Goal: Task Accomplishment & Management: Complete application form

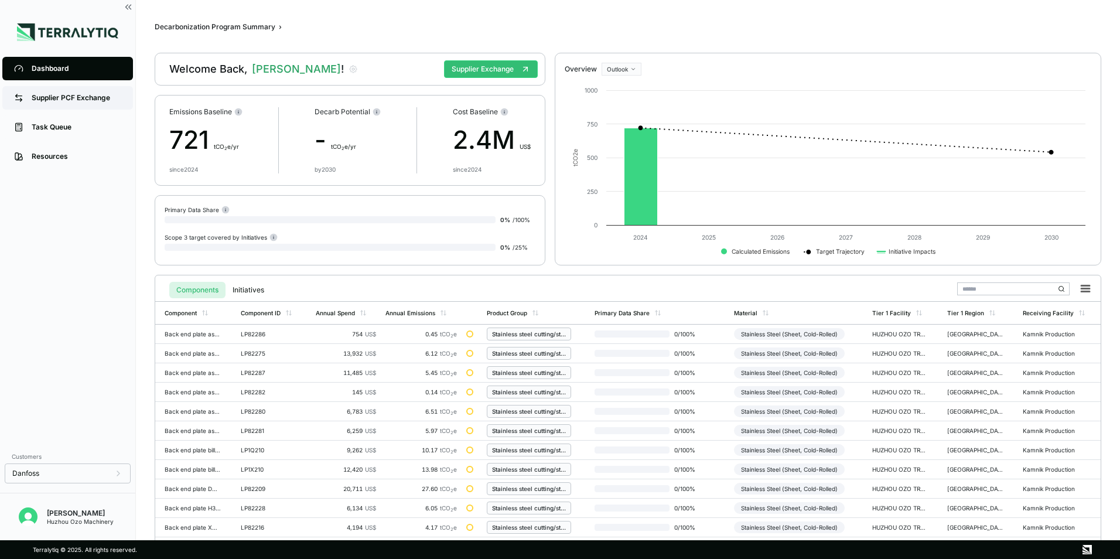
click at [56, 99] on div "Supplier PCF Exchange" at bounding box center [77, 97] width 90 height 9
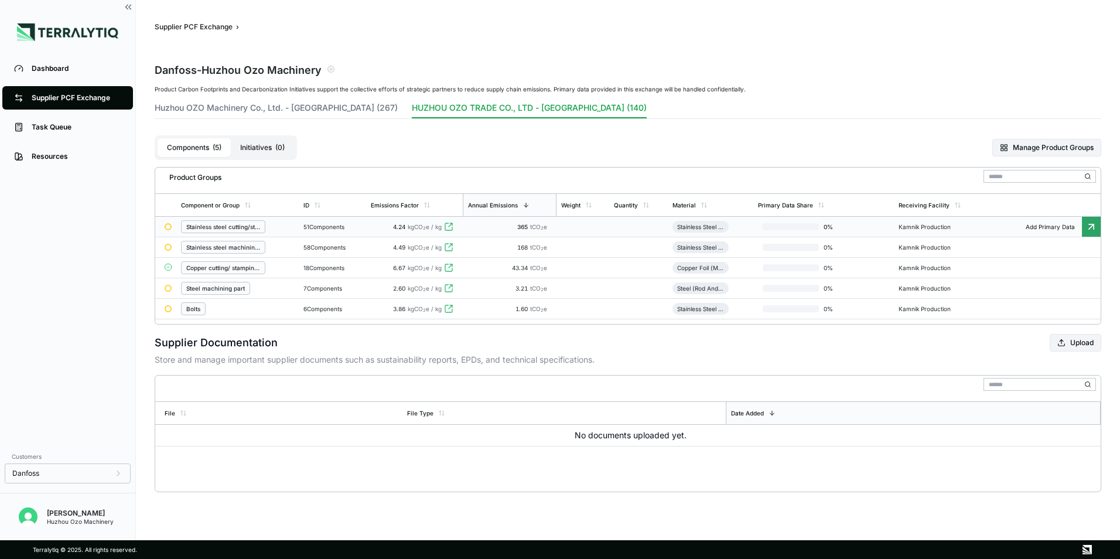
click at [1091, 227] on icon at bounding box center [1092, 227] width 12 height 12
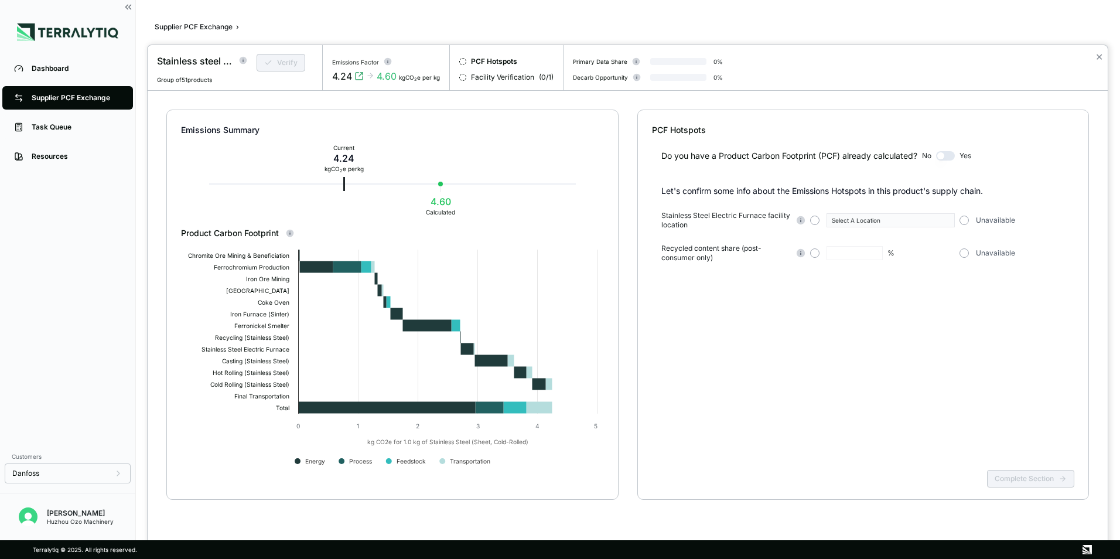
click at [953, 158] on button "button" at bounding box center [945, 155] width 19 height 9
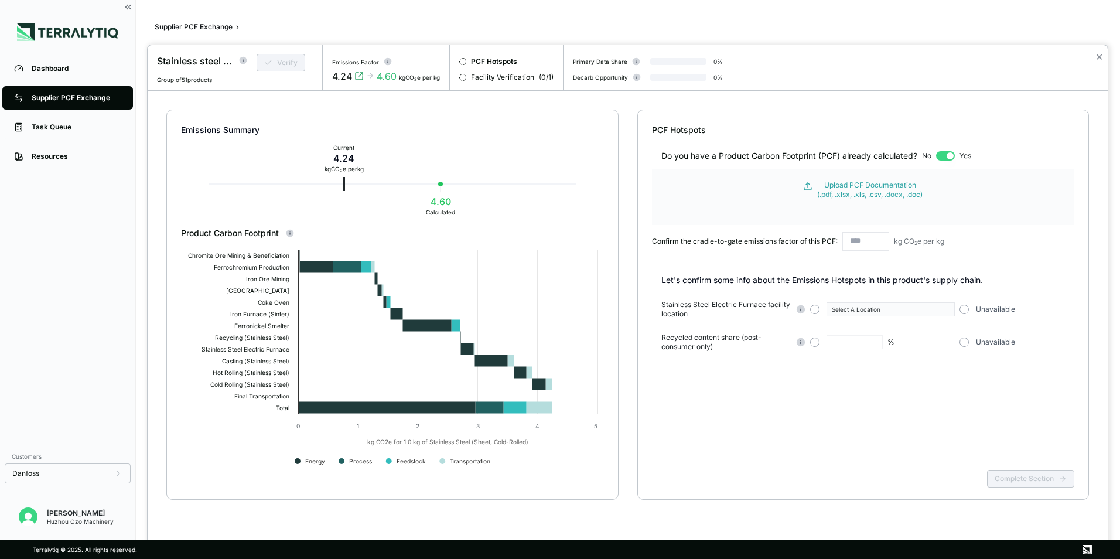
click at [938, 155] on button "button" at bounding box center [945, 155] width 19 height 9
click at [941, 158] on button "button" at bounding box center [945, 155] width 19 height 9
click at [933, 155] on div "Do you have a Product Carbon Footprint (PCF) already calculated? No Yes" at bounding box center [863, 149] width 423 height 26
drag, startPoint x: 954, startPoint y: 155, endPoint x: 930, endPoint y: 158, distance: 24.1
click at [930, 158] on div "Do you have a Product Carbon Footprint (PCF) already calculated? No Yes" at bounding box center [863, 149] width 423 height 26
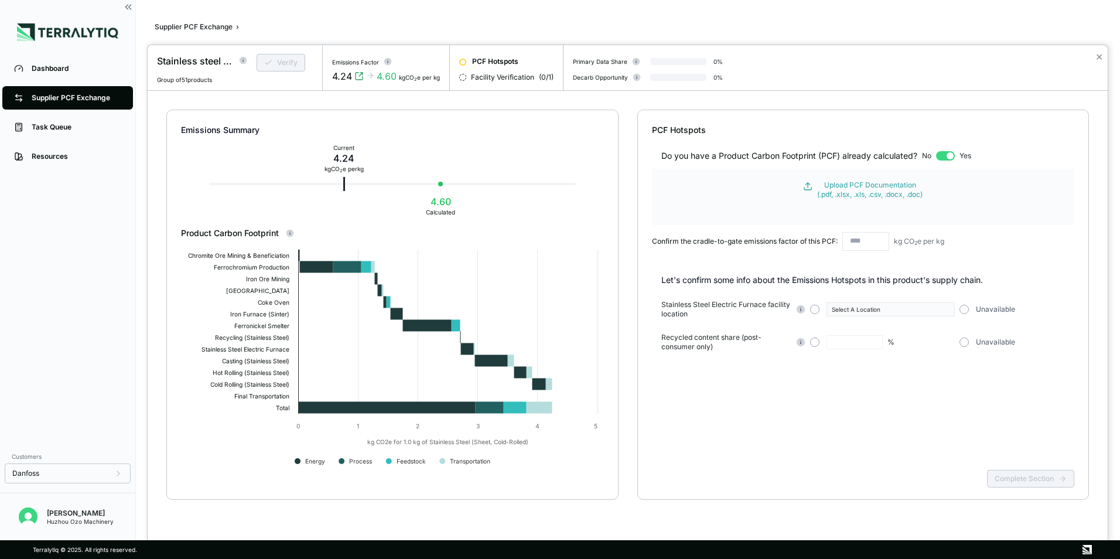
click at [948, 154] on button "button" at bounding box center [945, 155] width 19 height 9
click at [949, 155] on button "button" at bounding box center [945, 155] width 19 height 9
click at [938, 155] on button "button" at bounding box center [945, 155] width 19 height 9
click at [936, 155] on div "Do you have a Product Carbon Footprint (PCF) already calculated? No Yes" at bounding box center [863, 149] width 423 height 26
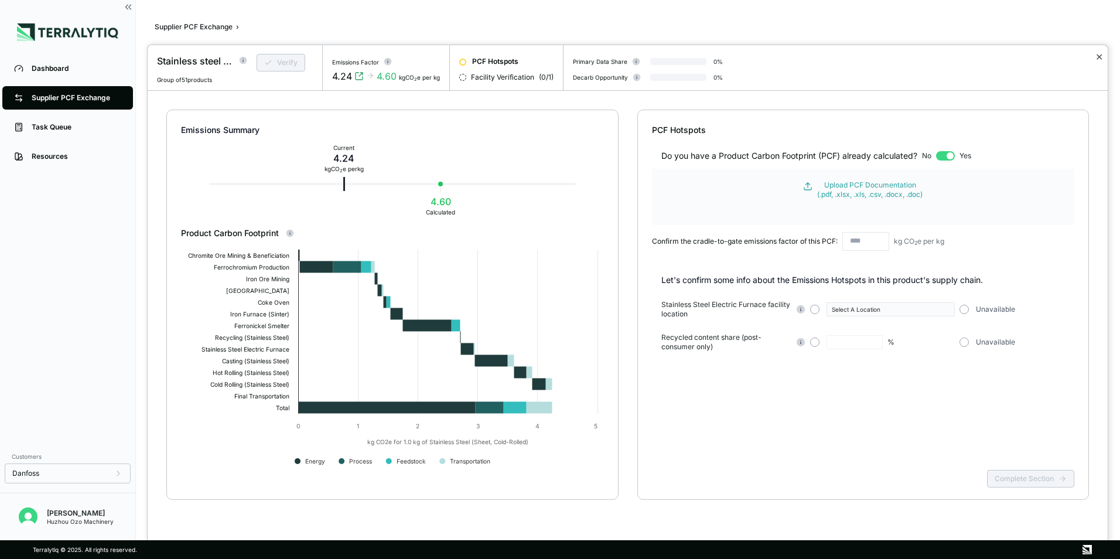
click at [1097, 56] on button "✕" at bounding box center [1099, 57] width 8 height 14
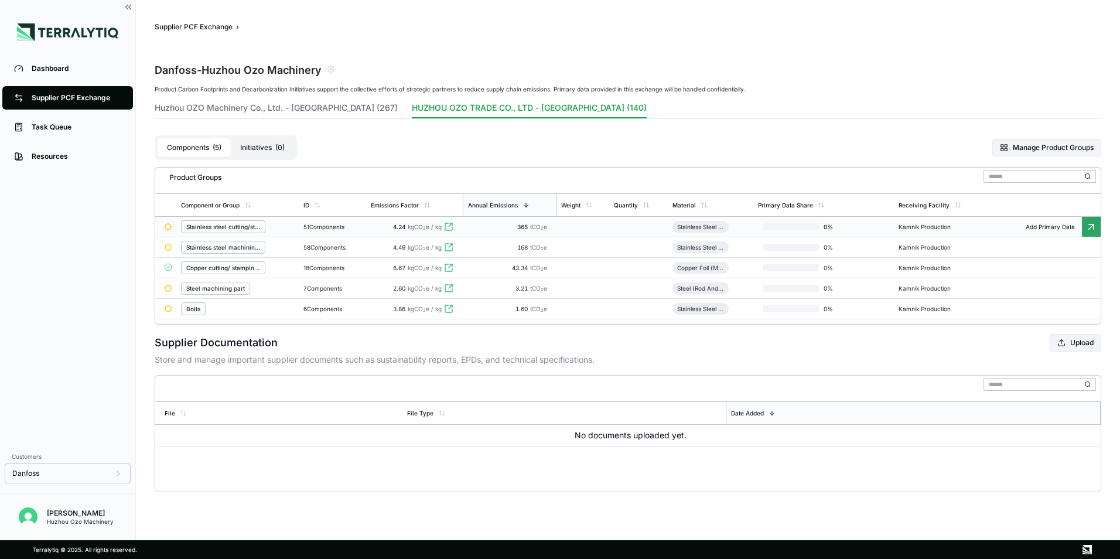
click at [1089, 231] on icon at bounding box center [1092, 227] width 12 height 12
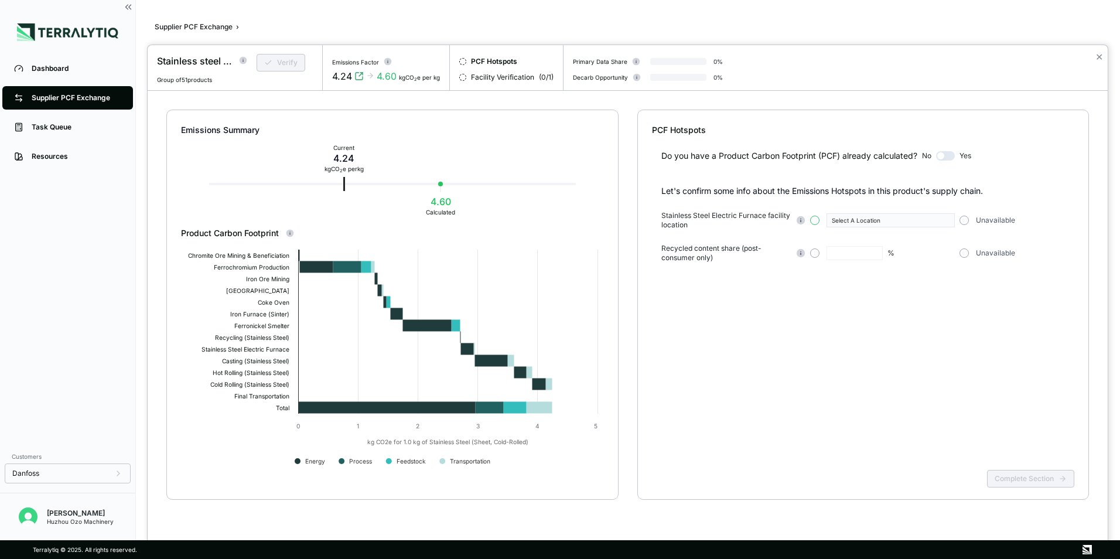
click at [815, 223] on button "button" at bounding box center [814, 220] width 9 height 9
click at [946, 219] on icon "button" at bounding box center [947, 220] width 6 height 6
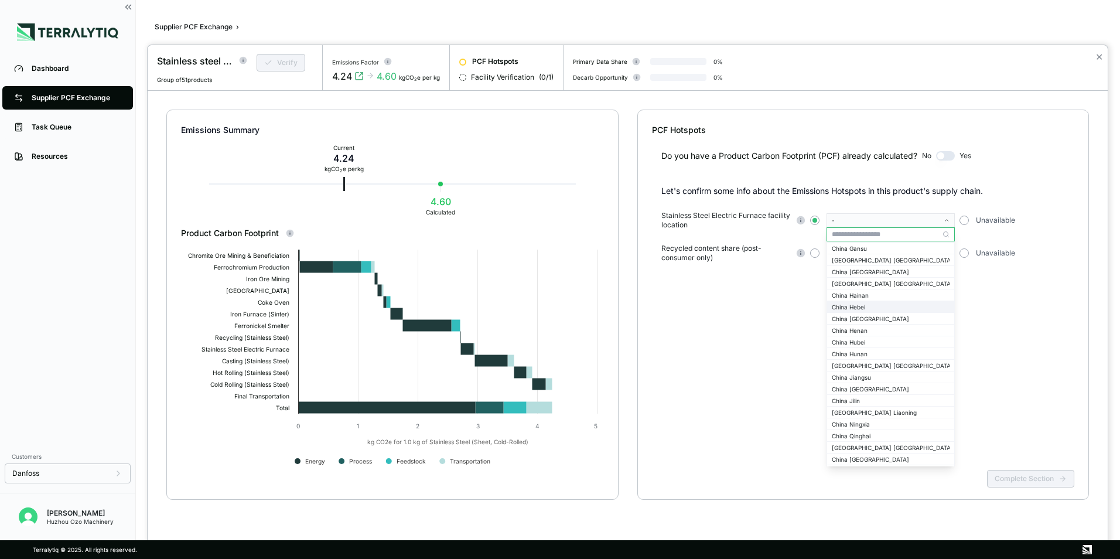
scroll to position [996, 0]
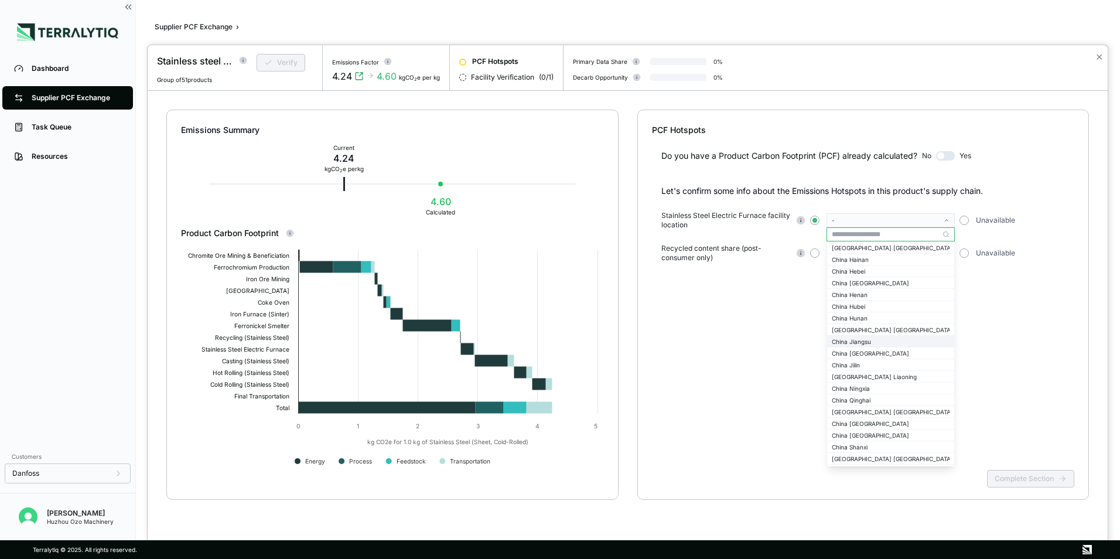
click at [862, 342] on div "China Jiangsu" at bounding box center [891, 341] width 118 height 7
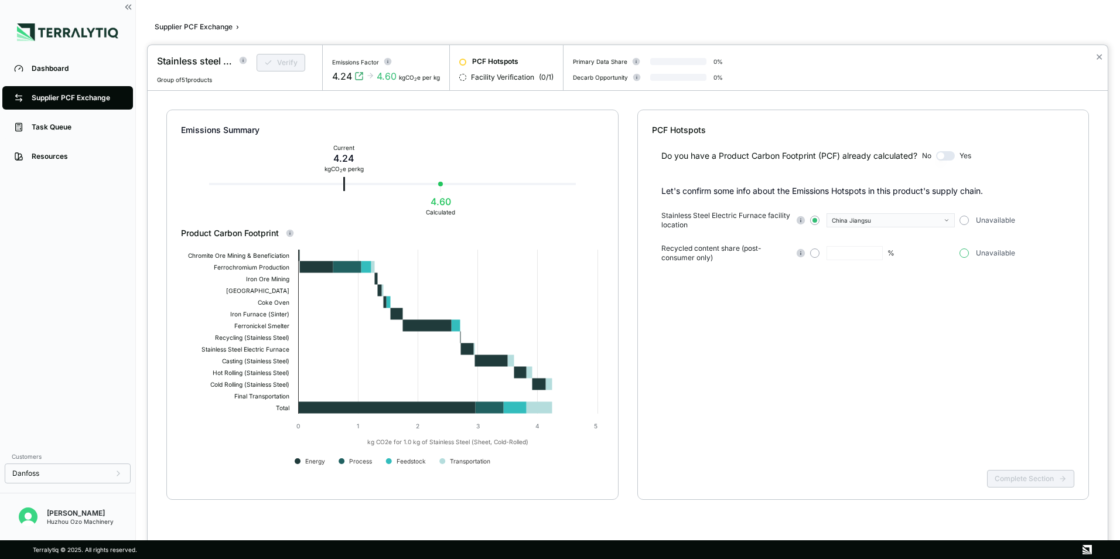
click at [965, 252] on button "button" at bounding box center [964, 252] width 9 height 9
click at [1021, 481] on button "Complete Section" at bounding box center [1030, 479] width 87 height 18
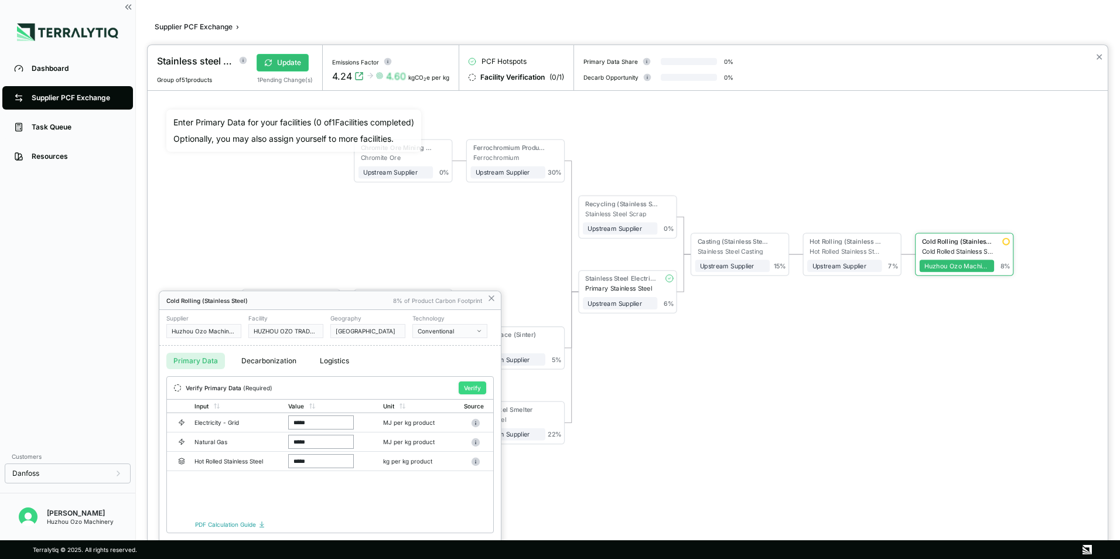
click at [473, 385] on button "Verify" at bounding box center [473, 387] width 28 height 13
drag, startPoint x: 960, startPoint y: 243, endPoint x: 898, endPoint y: 319, distance: 97.9
click at [898, 319] on div at bounding box center [628, 302] width 960 height 514
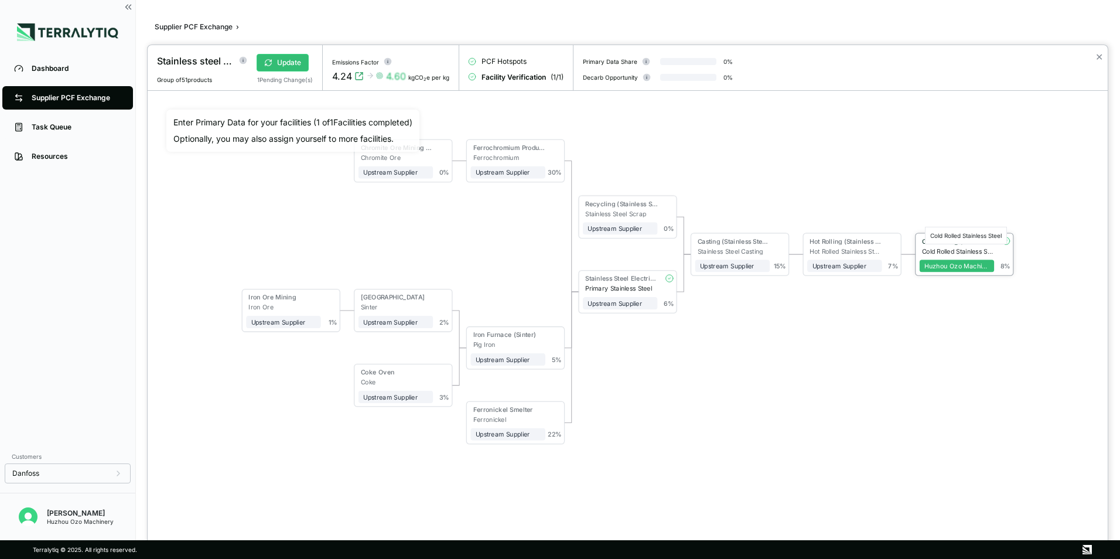
click at [975, 253] on div "Cold Rolled Stainless Steel" at bounding box center [958, 251] width 72 height 8
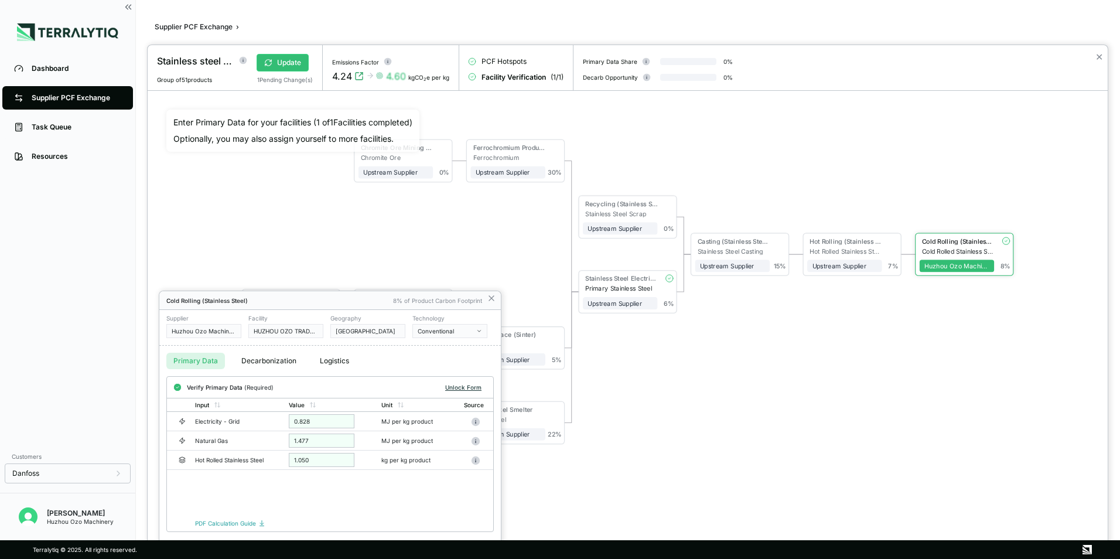
click at [466, 387] on button "Unlock Form" at bounding box center [464, 387] width 46 height 12
click at [243, 61] on div at bounding box center [628, 302] width 960 height 514
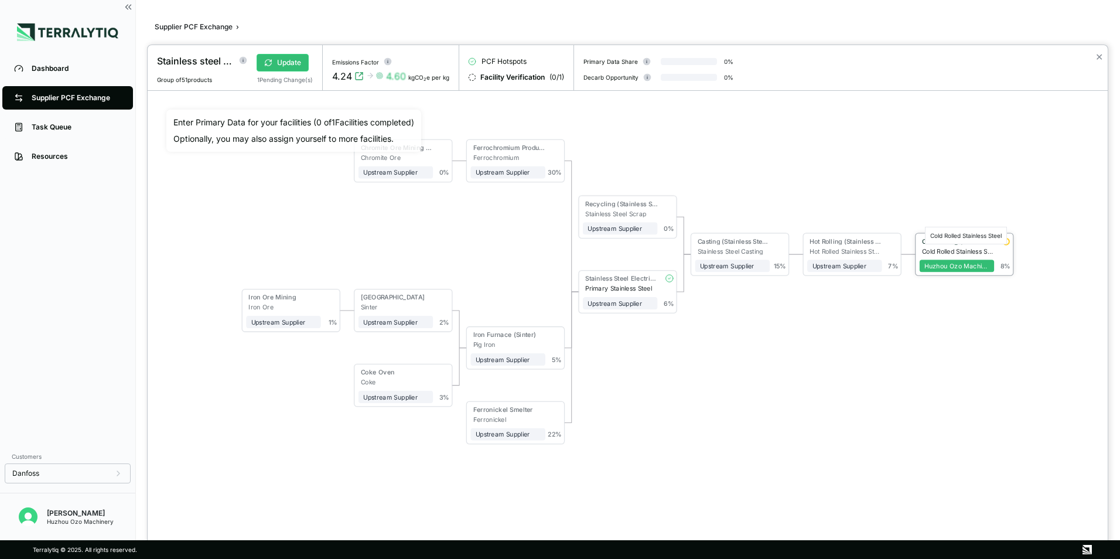
click at [985, 250] on div "Cold Rolled Stainless Steel" at bounding box center [958, 251] width 72 height 8
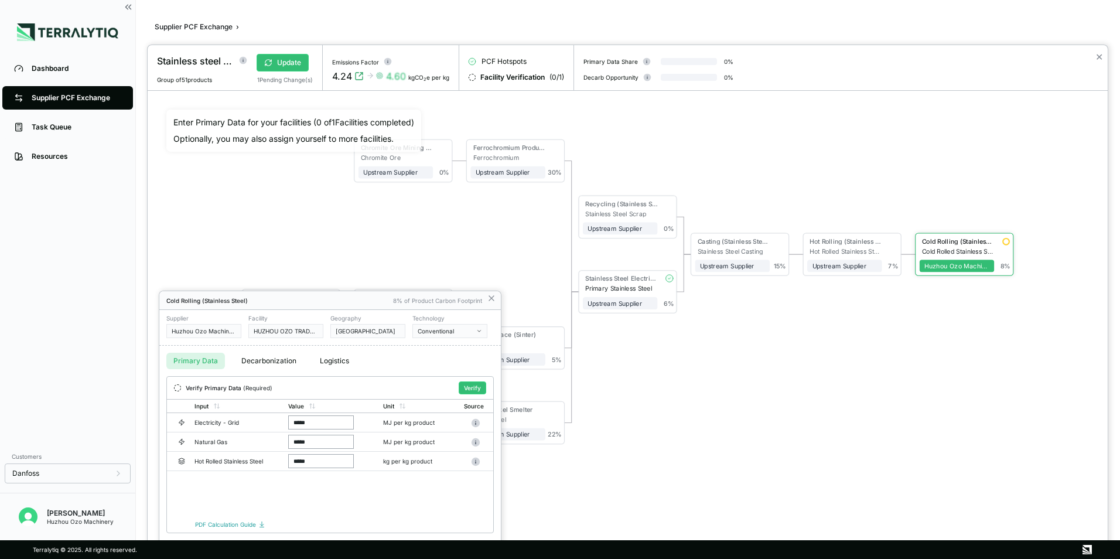
click at [1099, 55] on div at bounding box center [628, 302] width 960 height 514
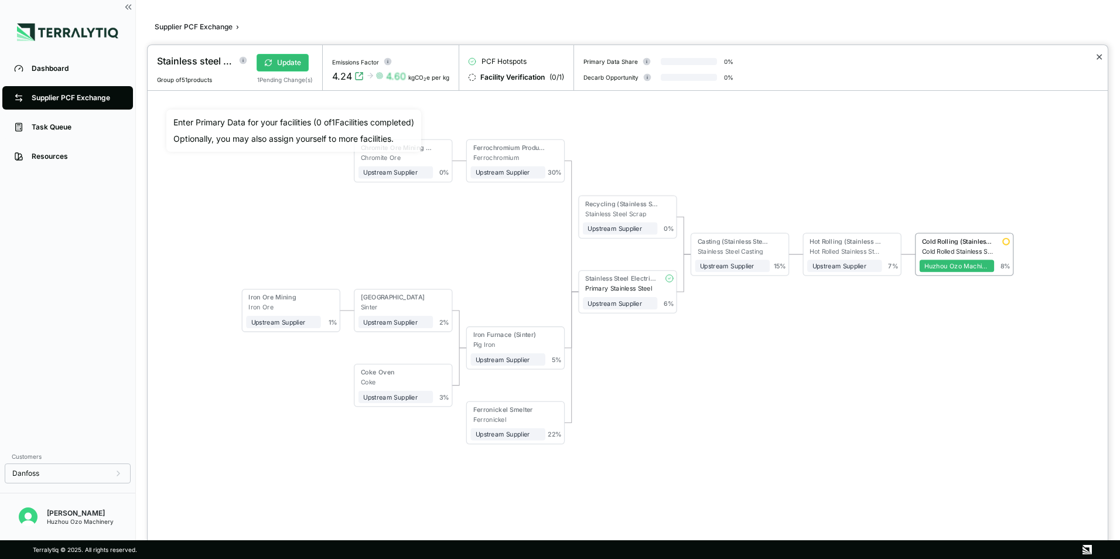
click at [1100, 56] on button "✕" at bounding box center [1099, 57] width 8 height 14
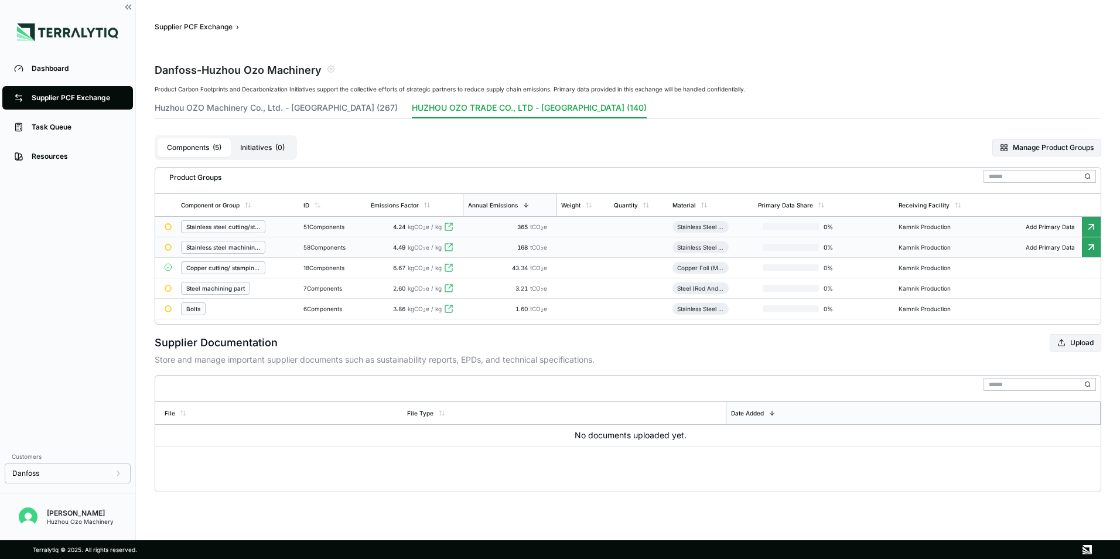
click at [1088, 248] on icon at bounding box center [1092, 247] width 12 height 12
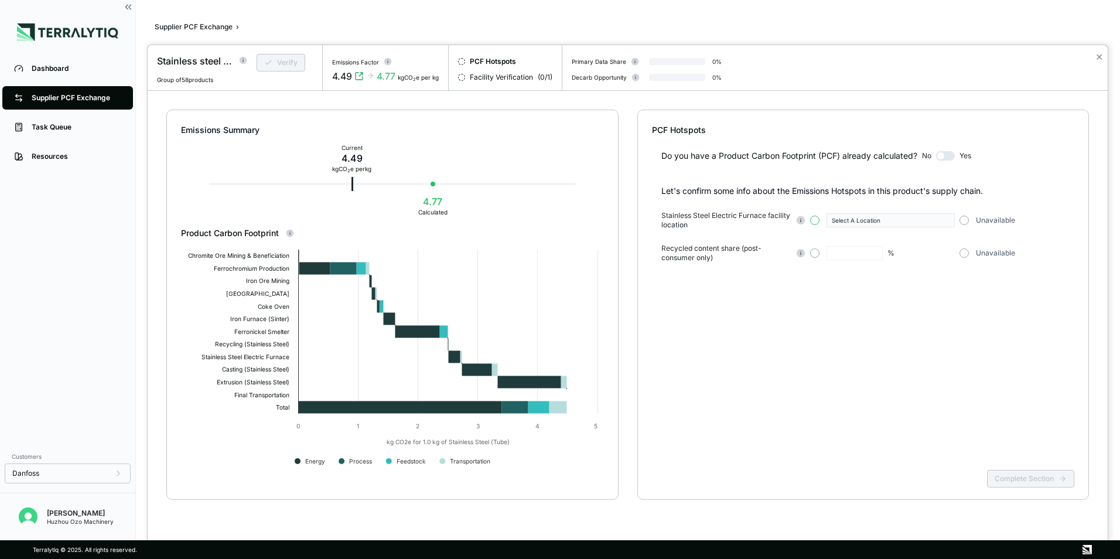
click at [815, 218] on button "button" at bounding box center [814, 220] width 9 height 9
click at [944, 220] on icon "button" at bounding box center [947, 220] width 6 height 6
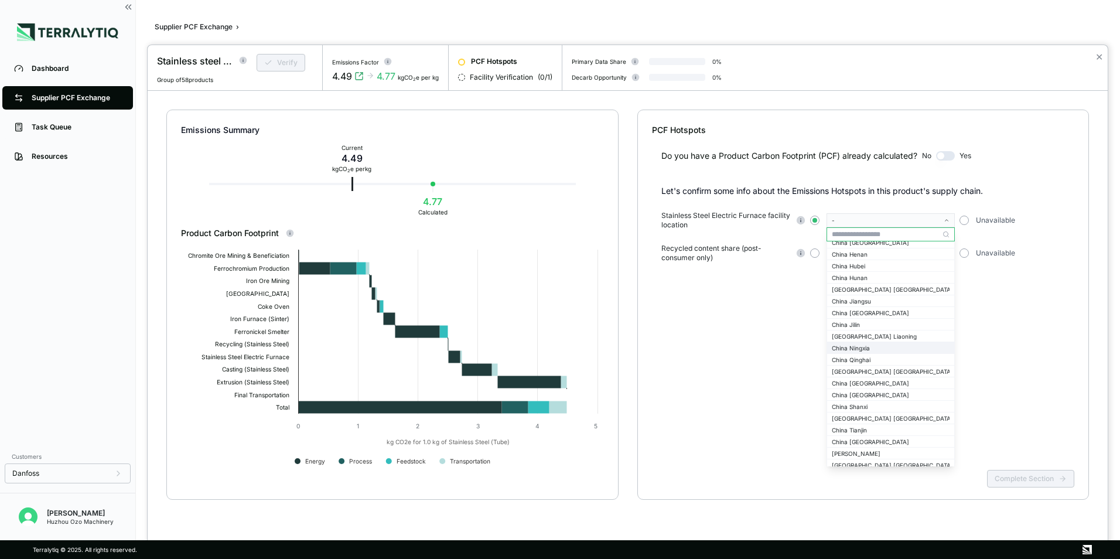
scroll to position [1054, 0]
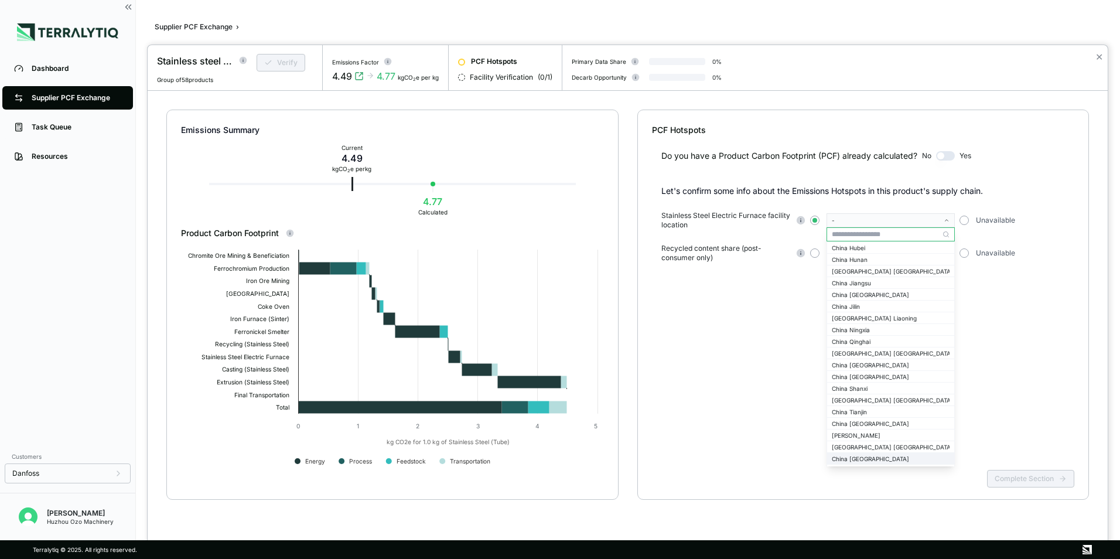
click at [861, 458] on div "China [GEOGRAPHIC_DATA]" at bounding box center [891, 458] width 118 height 7
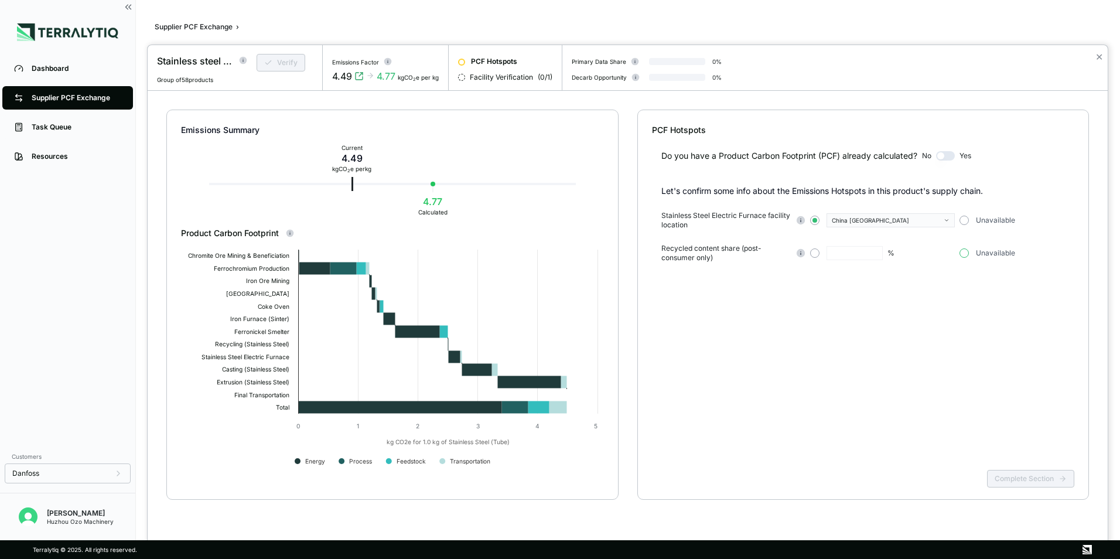
click at [967, 254] on button "button" at bounding box center [964, 252] width 9 height 9
click at [1019, 479] on button "Complete Section" at bounding box center [1030, 479] width 87 height 18
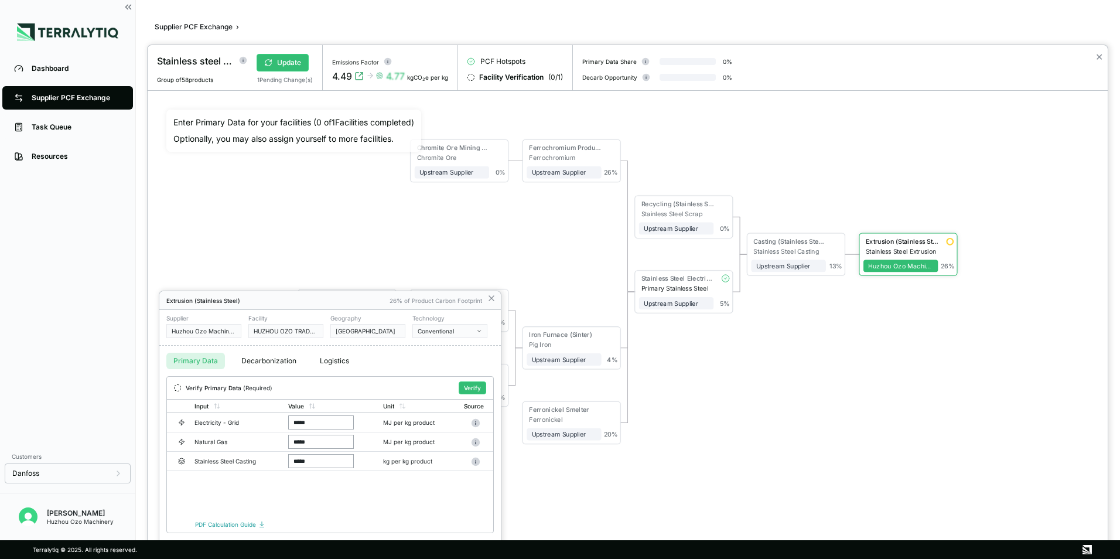
click at [83, 98] on div at bounding box center [560, 279] width 1120 height 559
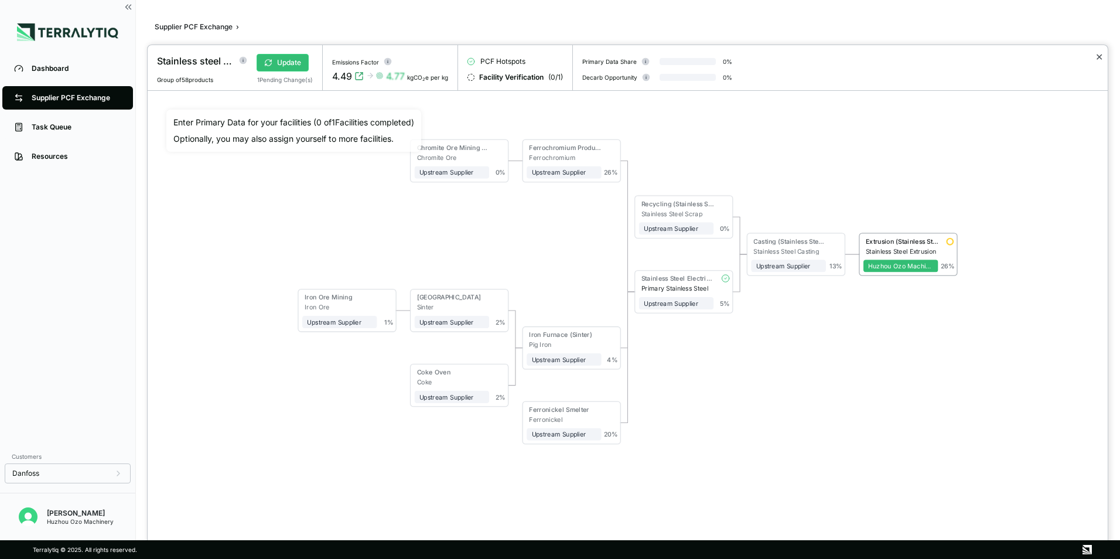
click at [1100, 56] on button "✕" at bounding box center [1099, 57] width 8 height 14
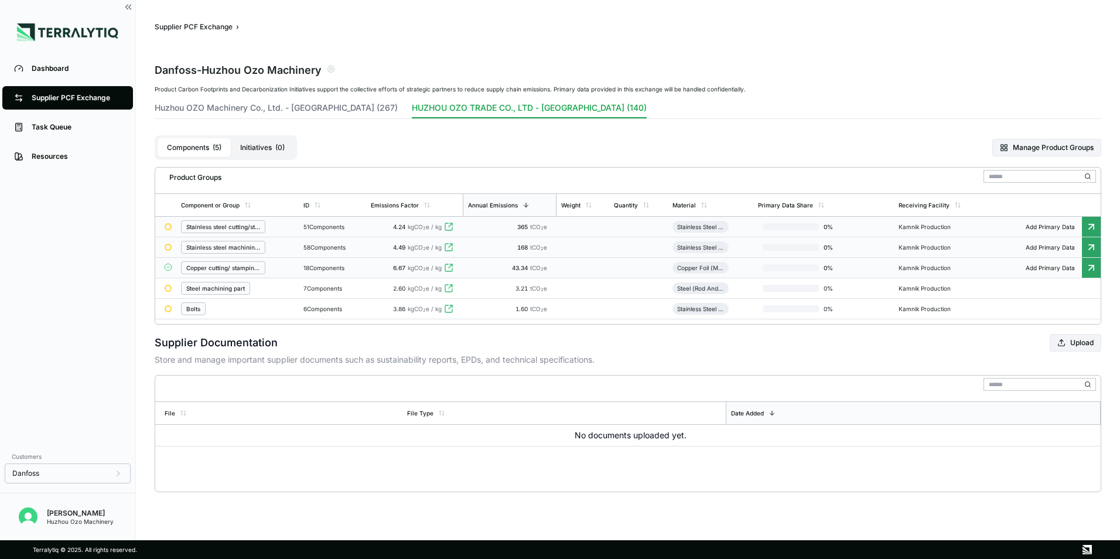
click at [1090, 267] on icon at bounding box center [1092, 268] width 12 height 12
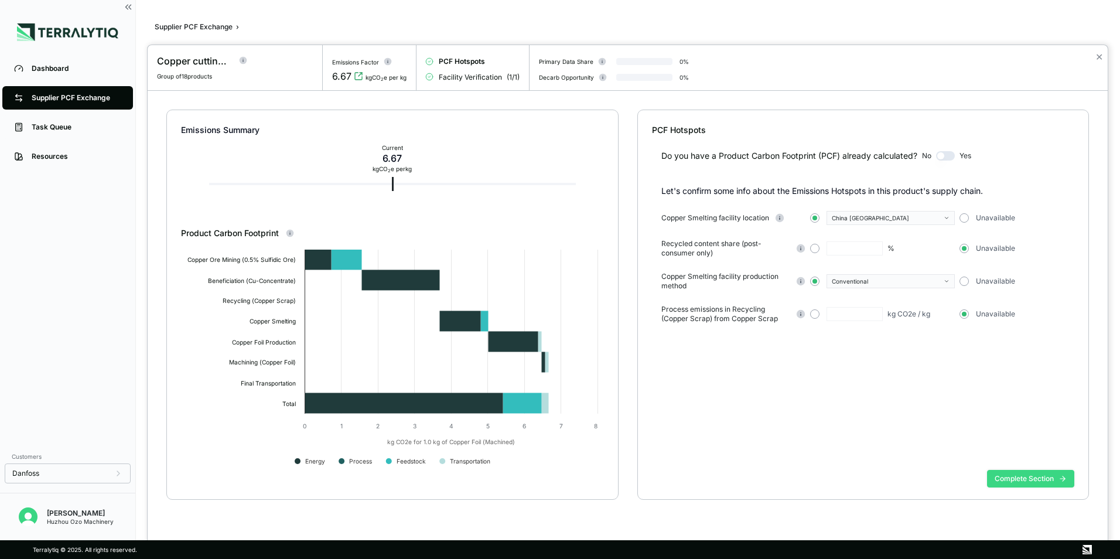
click at [1025, 480] on button "Complete Section" at bounding box center [1030, 479] width 87 height 18
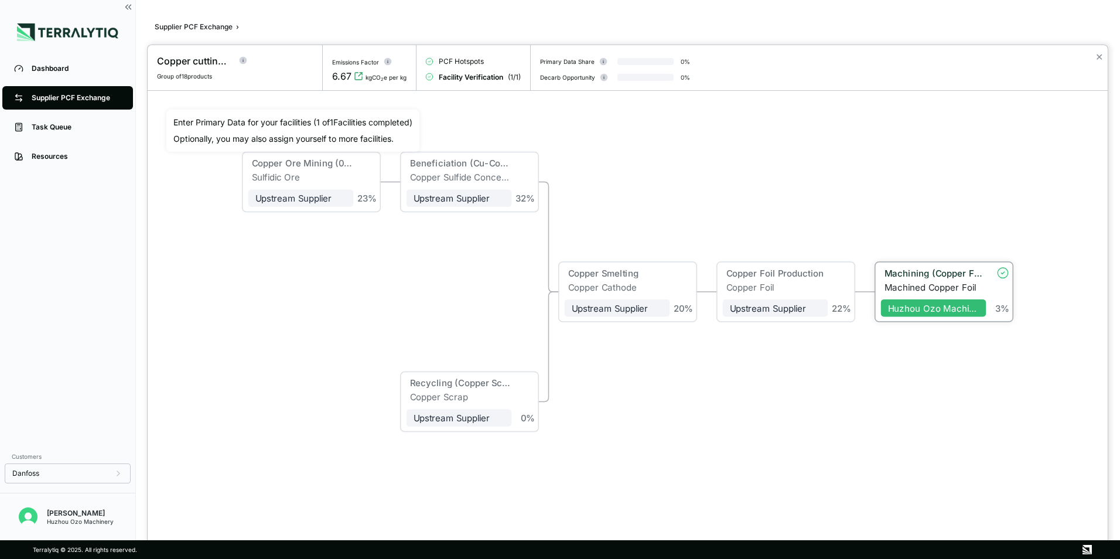
click at [943, 271] on div "Machining (Copper Foil)" at bounding box center [936, 273] width 102 height 11
click at [917, 279] on div "Machining (Copper Foil)" at bounding box center [932, 274] width 105 height 14
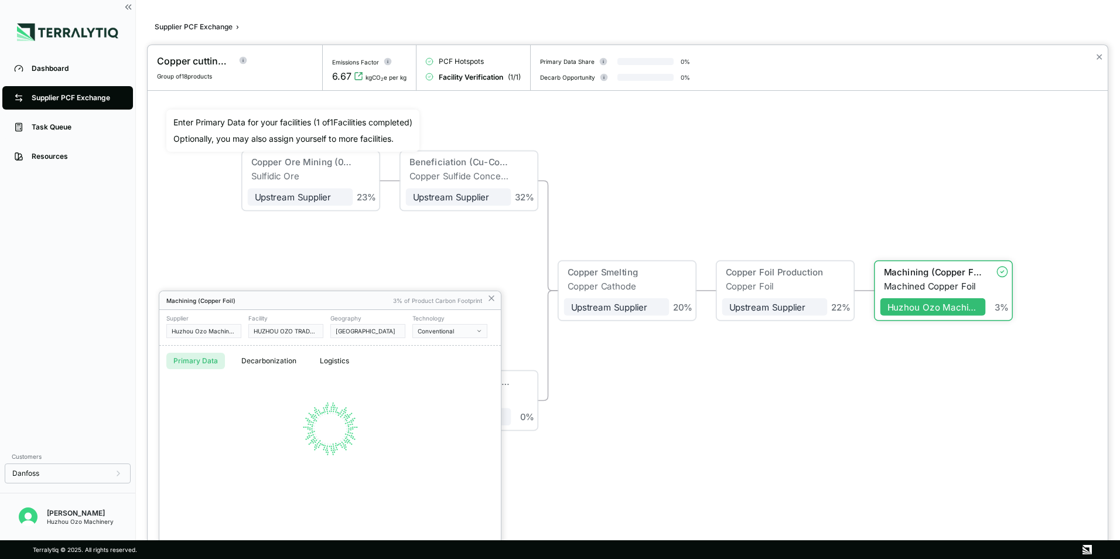
click at [917, 279] on div at bounding box center [628, 302] width 960 height 514
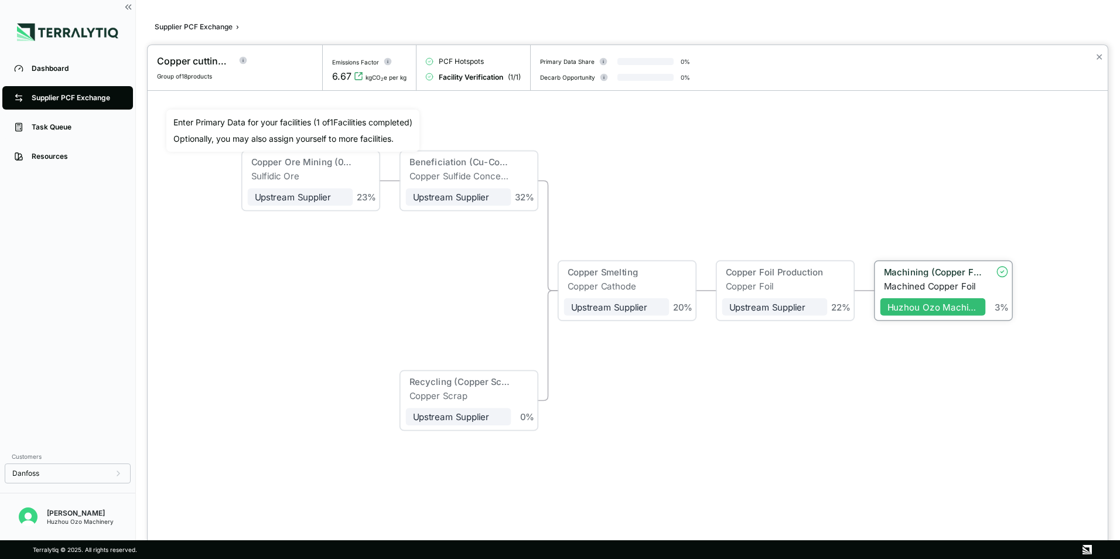
click at [917, 279] on div "Machining (Copper Foil)" at bounding box center [932, 274] width 105 height 14
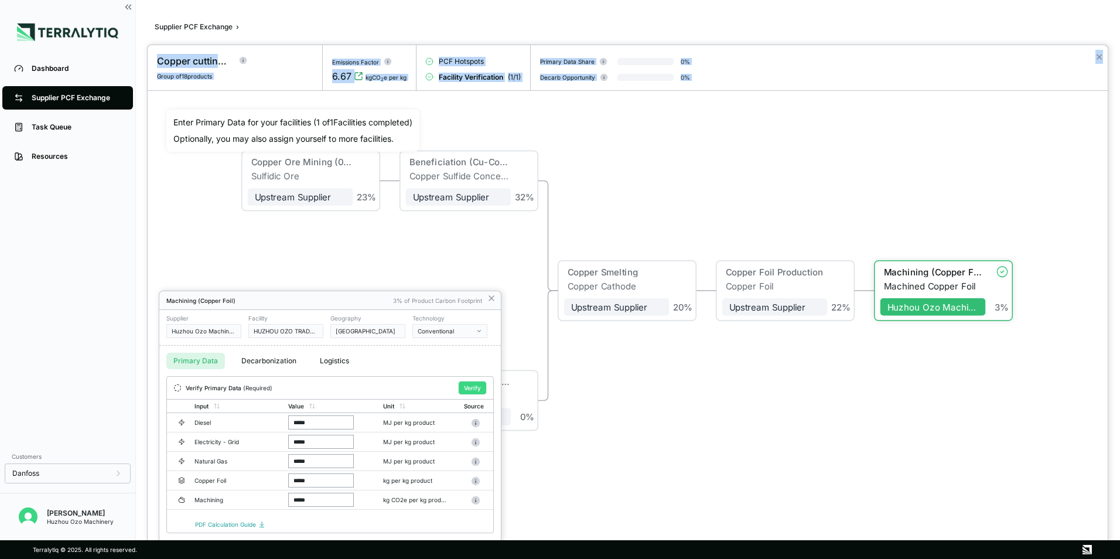
click at [474, 388] on button "Verify" at bounding box center [473, 387] width 28 height 13
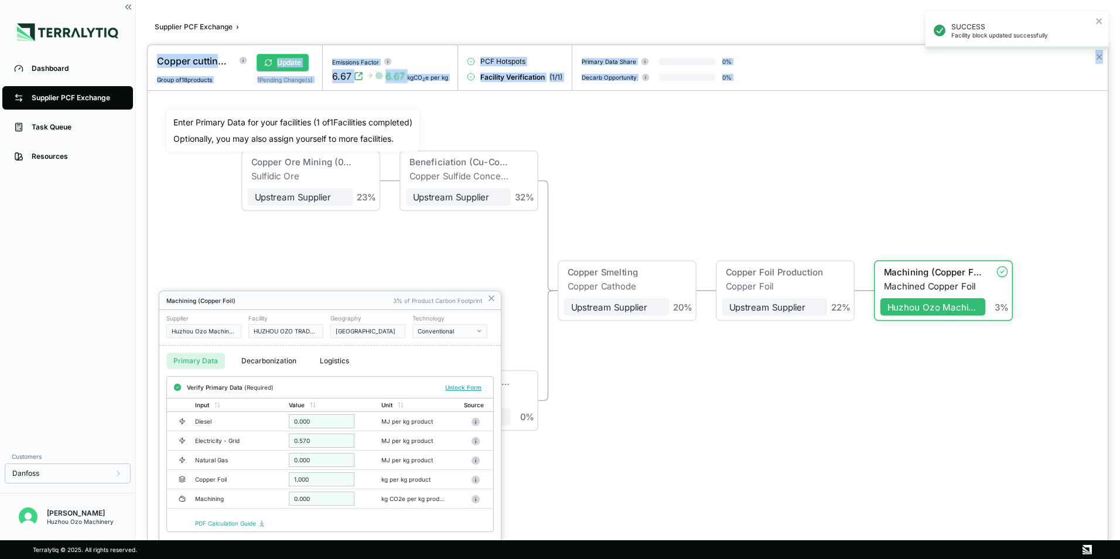
click at [334, 360] on button "Logistics" at bounding box center [334, 361] width 43 height 16
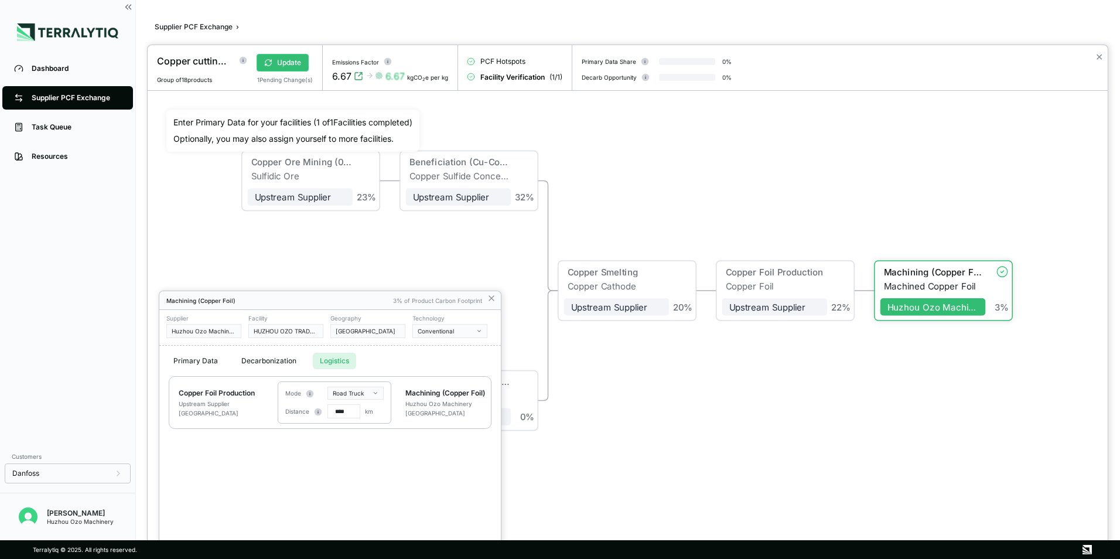
click at [346, 412] on input "****" at bounding box center [343, 411] width 33 height 14
drag, startPoint x: 344, startPoint y: 412, endPoint x: 330, endPoint y: 412, distance: 14.1
click at [330, 412] on input "****" at bounding box center [343, 411] width 33 height 14
click at [335, 410] on input "***" at bounding box center [343, 411] width 33 height 14
type input "***"
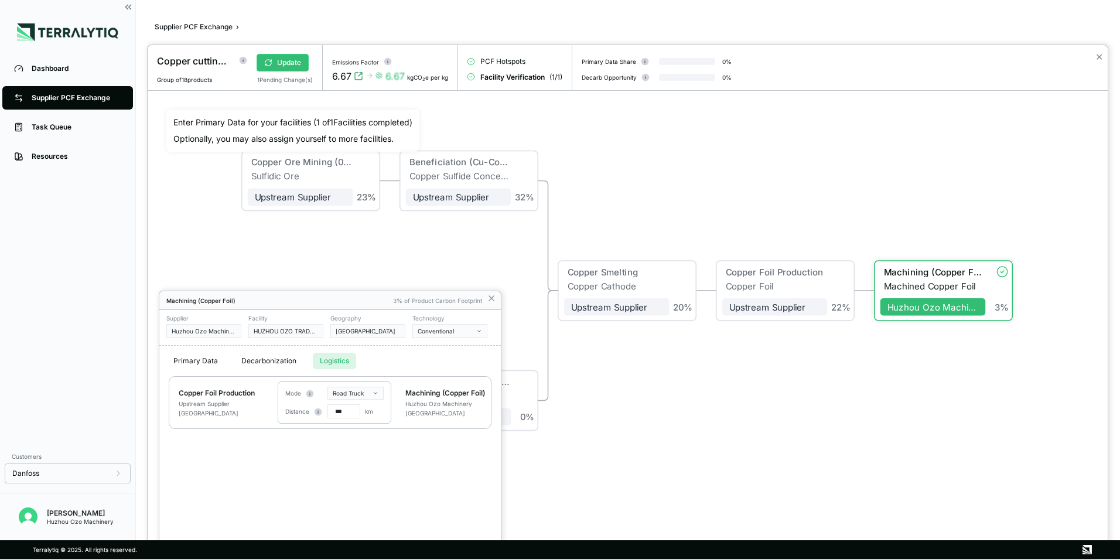
click at [373, 453] on div "Copper Foil Production Upstream Supplier [GEOGRAPHIC_DATA] Mode Road Truck Dist…" at bounding box center [330, 464] width 342 height 176
click at [491, 297] on icon at bounding box center [491, 297] width 9 height 9
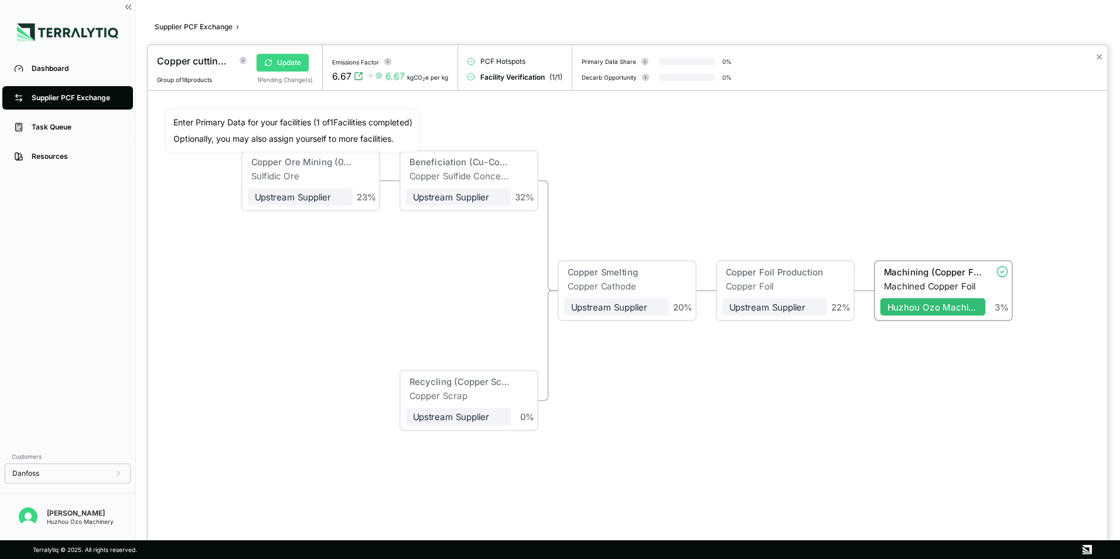
click at [282, 63] on button "Update" at bounding box center [283, 63] width 52 height 18
click at [86, 98] on div at bounding box center [560, 279] width 1120 height 559
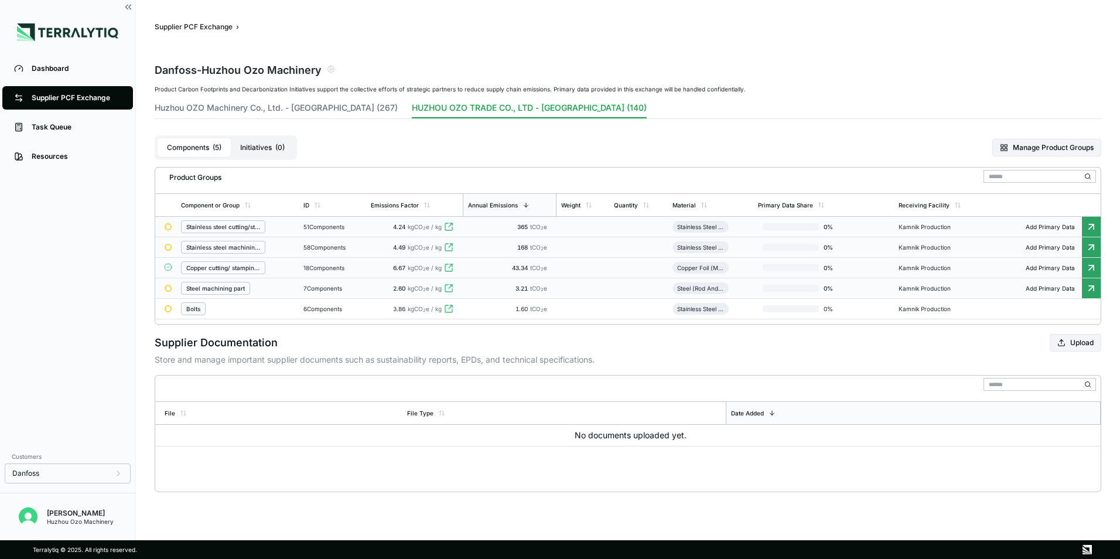
click at [1093, 290] on icon at bounding box center [1092, 288] width 12 height 12
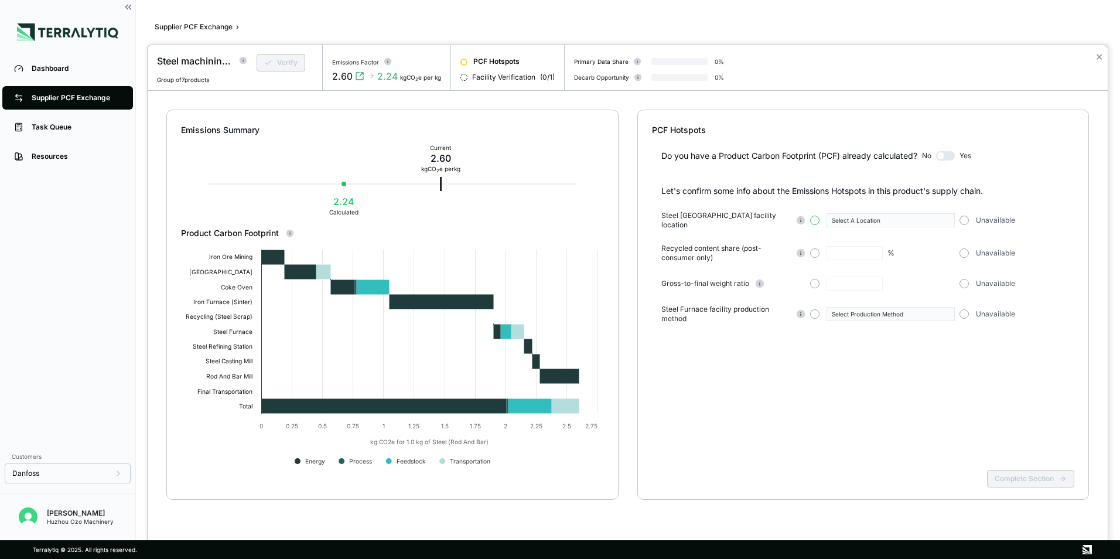
click at [815, 220] on button "button" at bounding box center [814, 220] width 9 height 9
click at [944, 221] on button "Select A Location" at bounding box center [891, 220] width 128 height 14
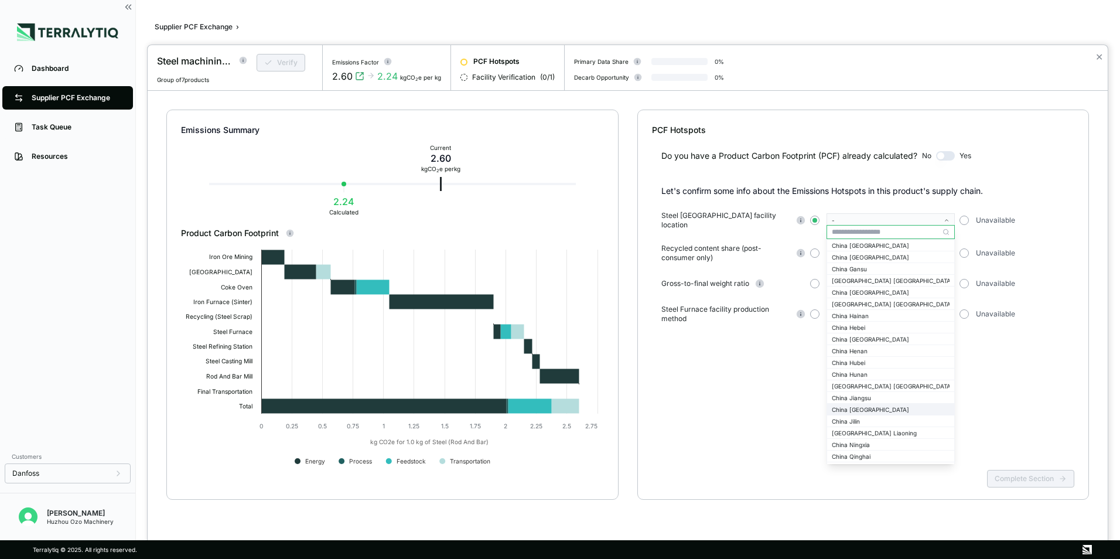
scroll to position [996, 0]
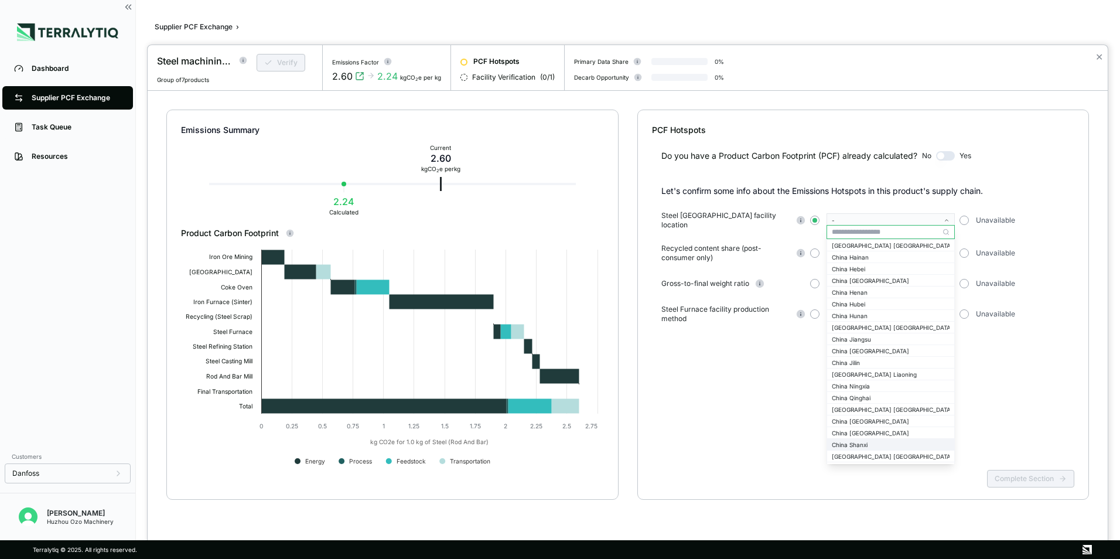
click at [865, 446] on div "China Shanxi" at bounding box center [891, 444] width 118 height 7
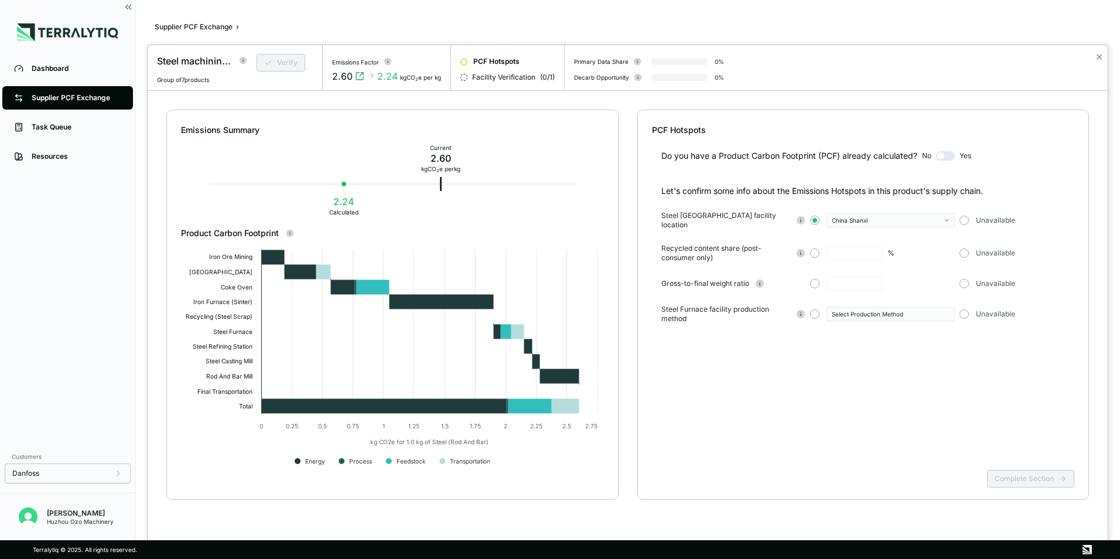
click at [965, 253] on div "Recycled content share (post-consumer only) % Unavailable" at bounding box center [868, 253] width 414 height 19
click at [964, 248] on button "button" at bounding box center [964, 252] width 9 height 9
click at [965, 279] on button "button" at bounding box center [964, 283] width 9 height 9
click at [817, 309] on button "button" at bounding box center [814, 313] width 9 height 9
click at [945, 311] on icon "button" at bounding box center [947, 314] width 6 height 6
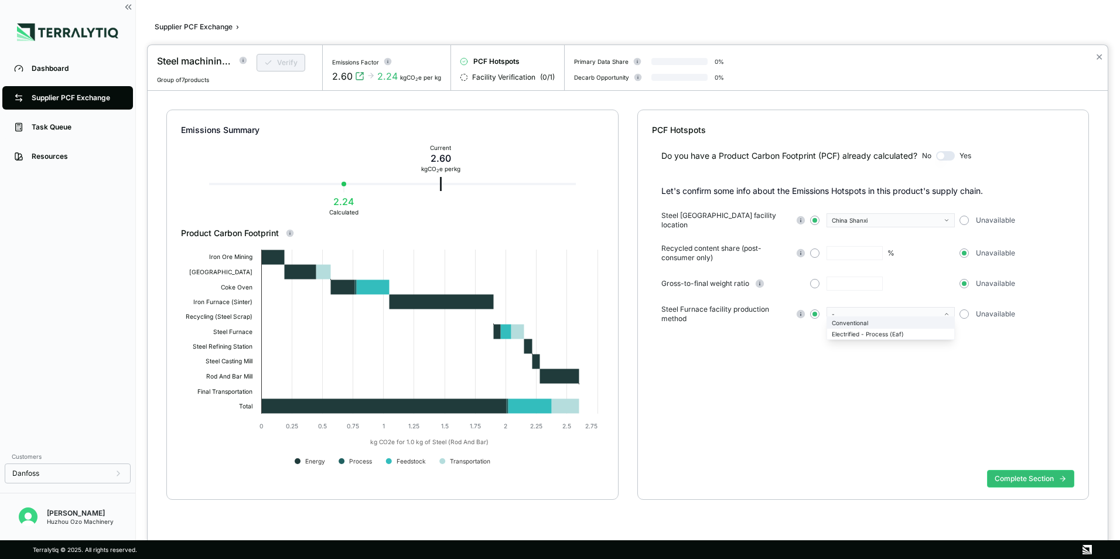
click at [860, 324] on div "Conventional" at bounding box center [891, 322] width 118 height 7
click at [1027, 479] on button "Complete Section" at bounding box center [1030, 479] width 87 height 18
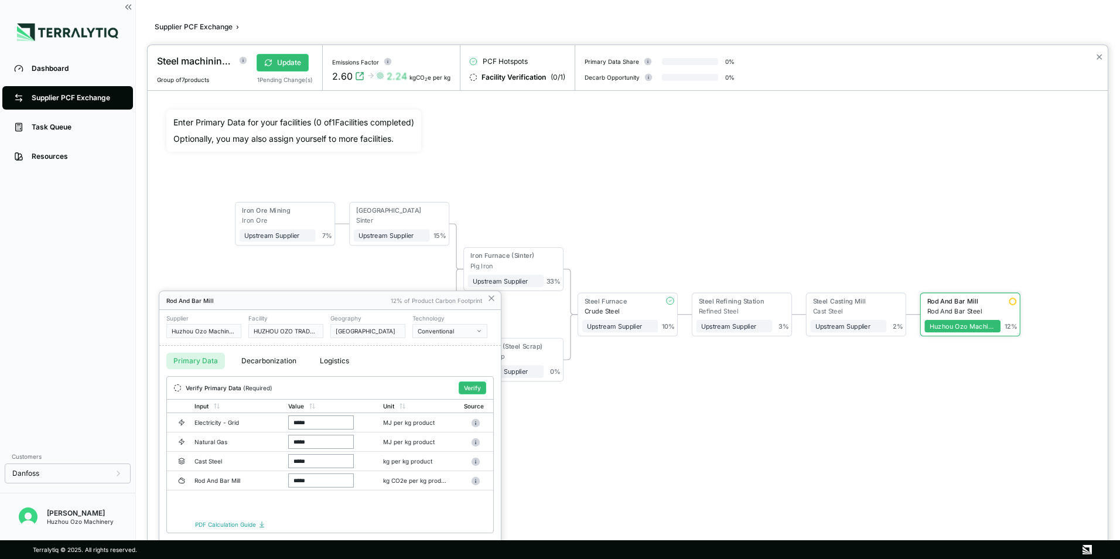
click at [73, 101] on div at bounding box center [560, 279] width 1120 height 559
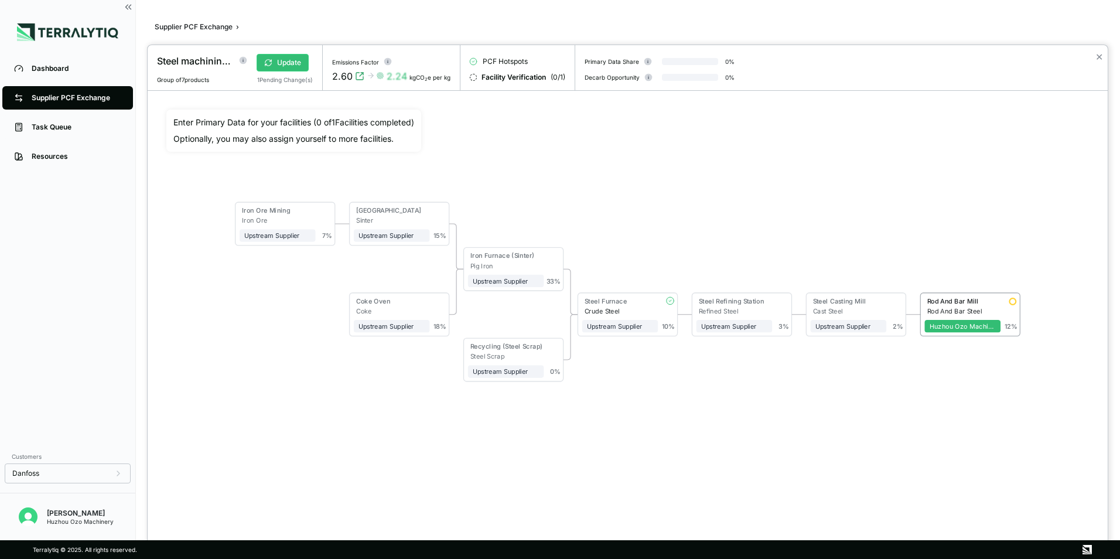
click at [73, 102] on div at bounding box center [560, 279] width 1120 height 559
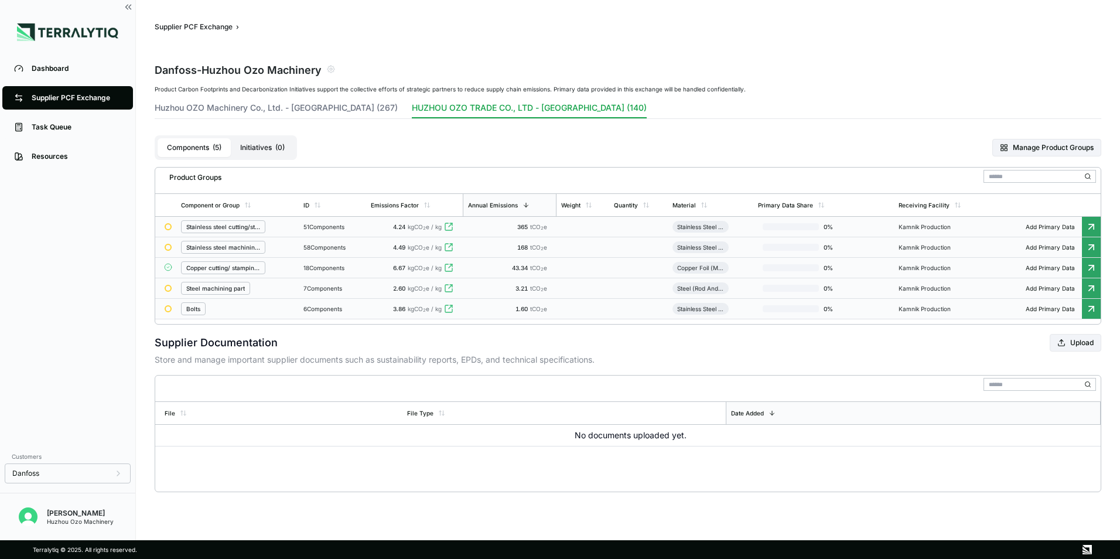
click at [1090, 309] on icon at bounding box center [1092, 309] width 12 height 12
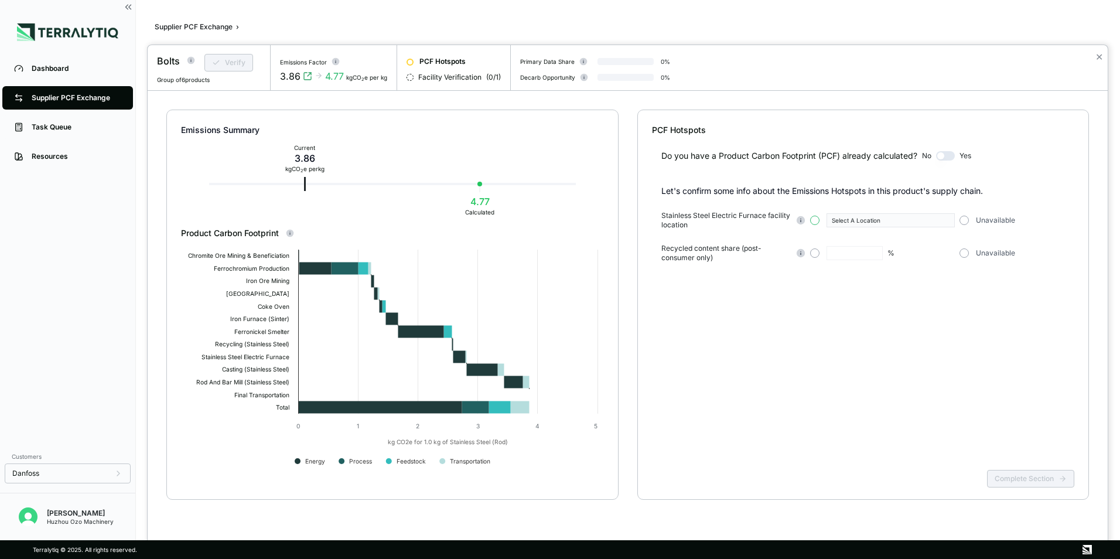
click at [815, 220] on button "button" at bounding box center [814, 220] width 9 height 9
click at [944, 219] on icon "button" at bounding box center [947, 220] width 6 height 6
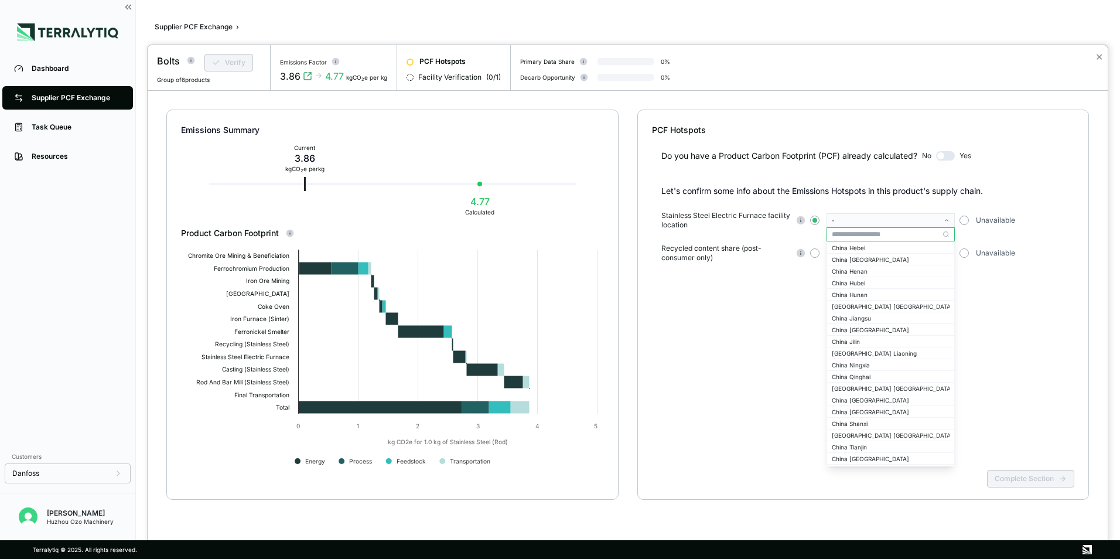
scroll to position [1054, 0]
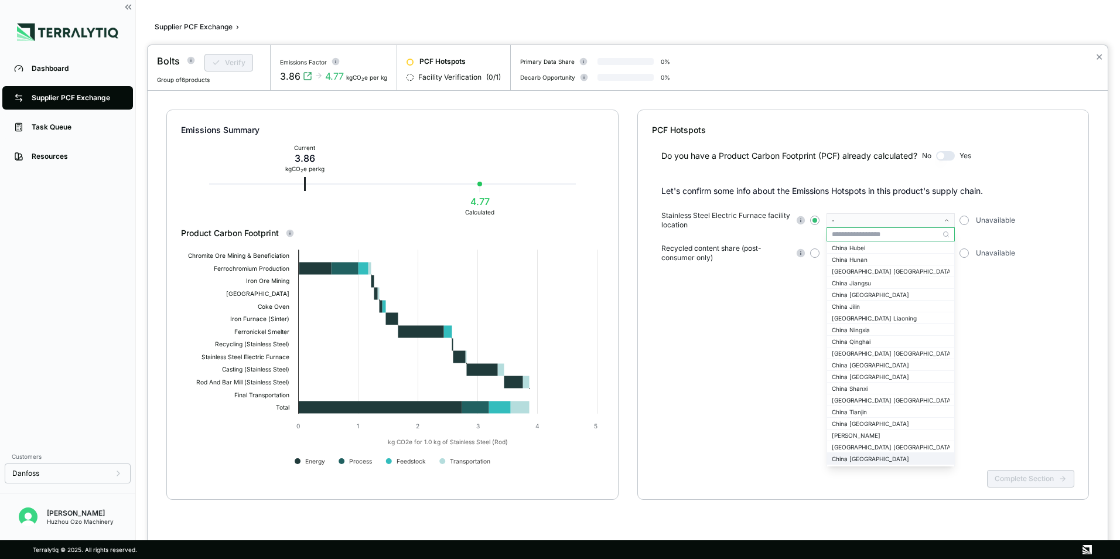
click at [866, 462] on div "China [GEOGRAPHIC_DATA]" at bounding box center [890, 458] width 127 height 11
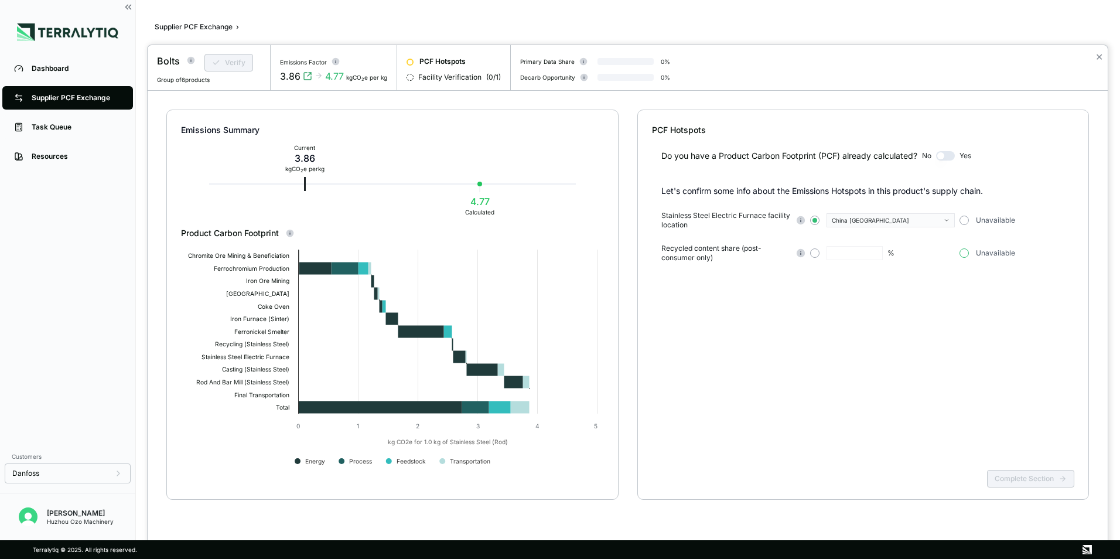
click at [964, 254] on button "button" at bounding box center [964, 252] width 9 height 9
click at [1013, 476] on button "Complete Section" at bounding box center [1030, 479] width 87 height 18
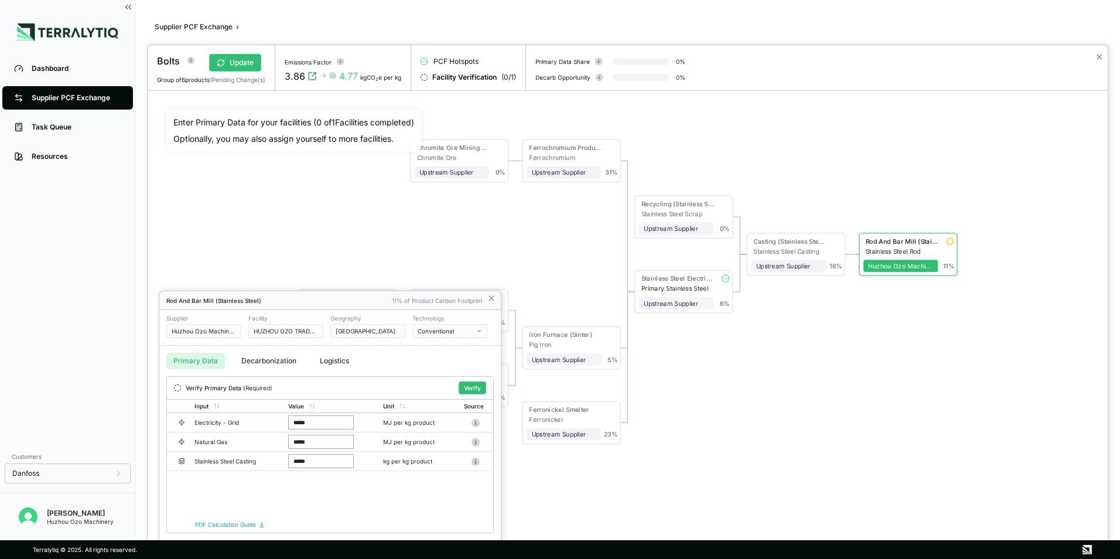
click at [46, 98] on div at bounding box center [560, 279] width 1120 height 559
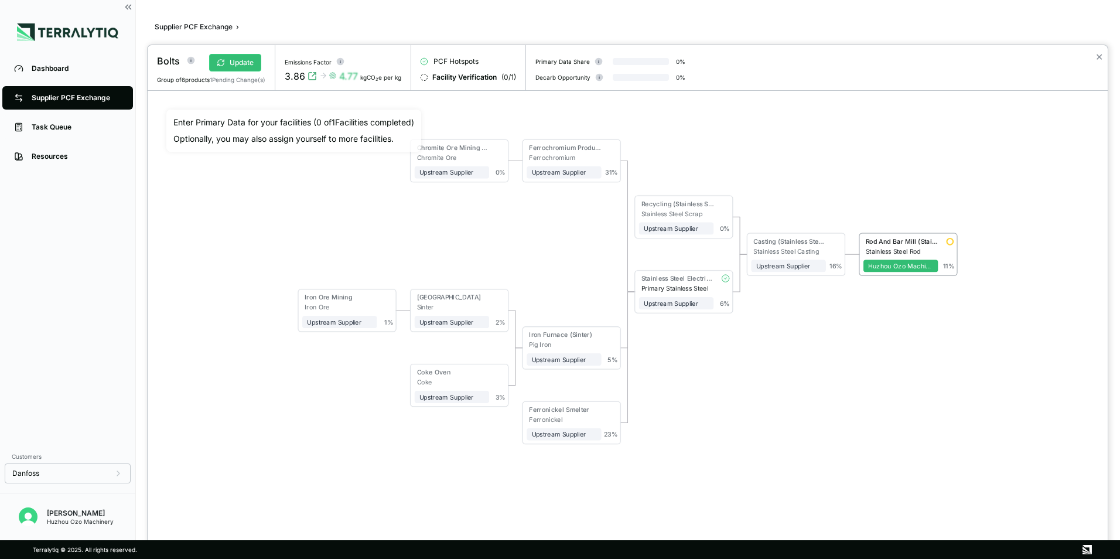
click at [76, 97] on div at bounding box center [560, 279] width 1120 height 559
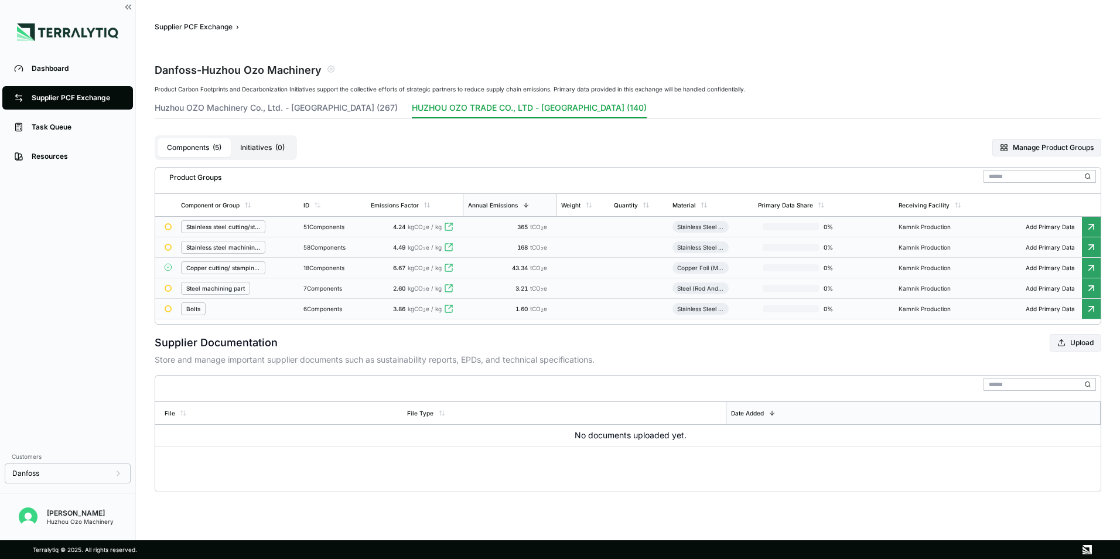
click at [1091, 229] on icon at bounding box center [1092, 227] width 12 height 12
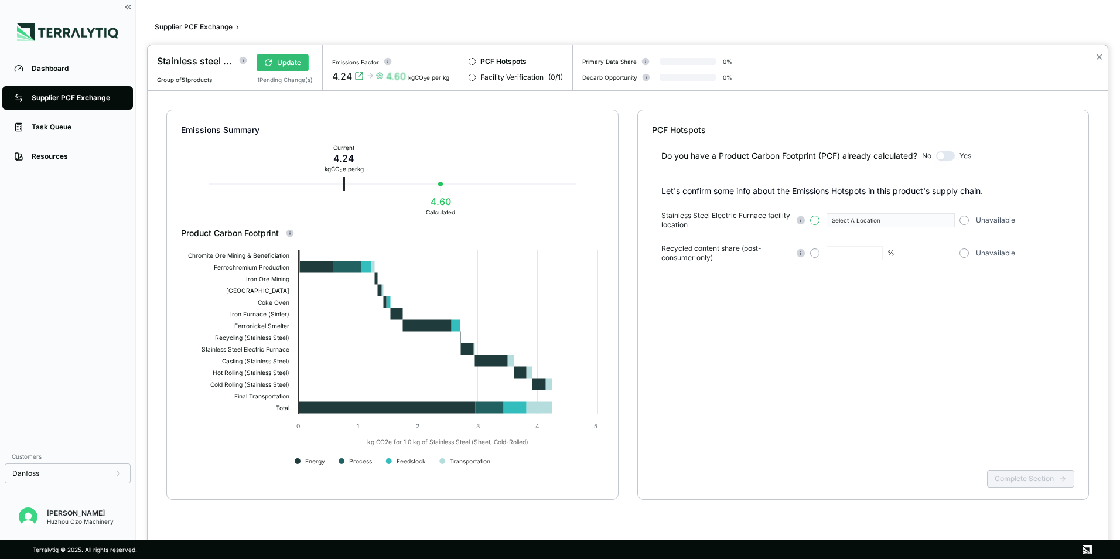
click at [813, 219] on button "button" at bounding box center [814, 220] width 9 height 9
click at [943, 219] on button "Select A Location" at bounding box center [891, 220] width 128 height 14
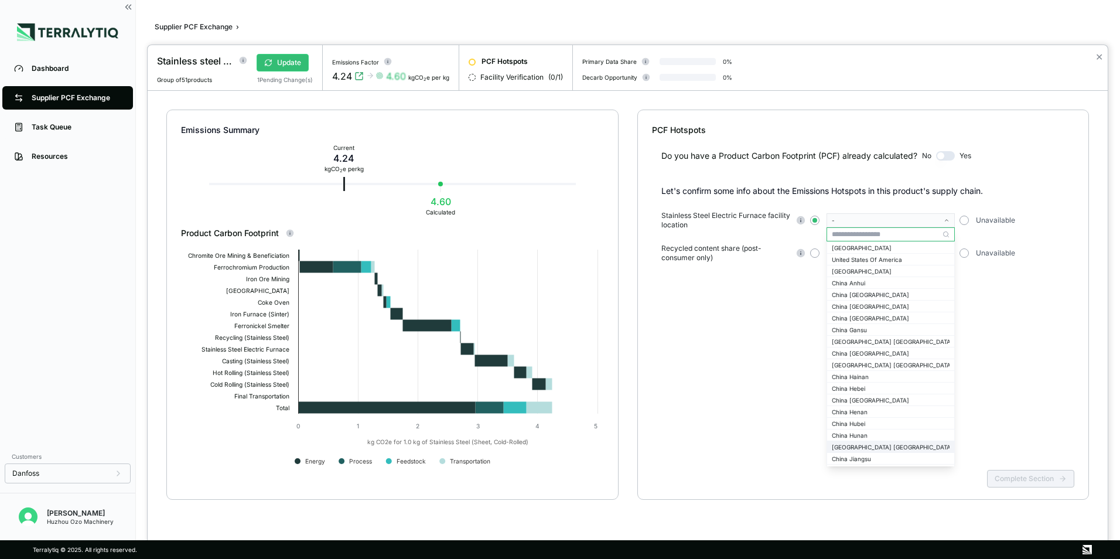
scroll to position [937, 0]
click at [864, 398] on div "China Jiangsu" at bounding box center [891, 400] width 118 height 7
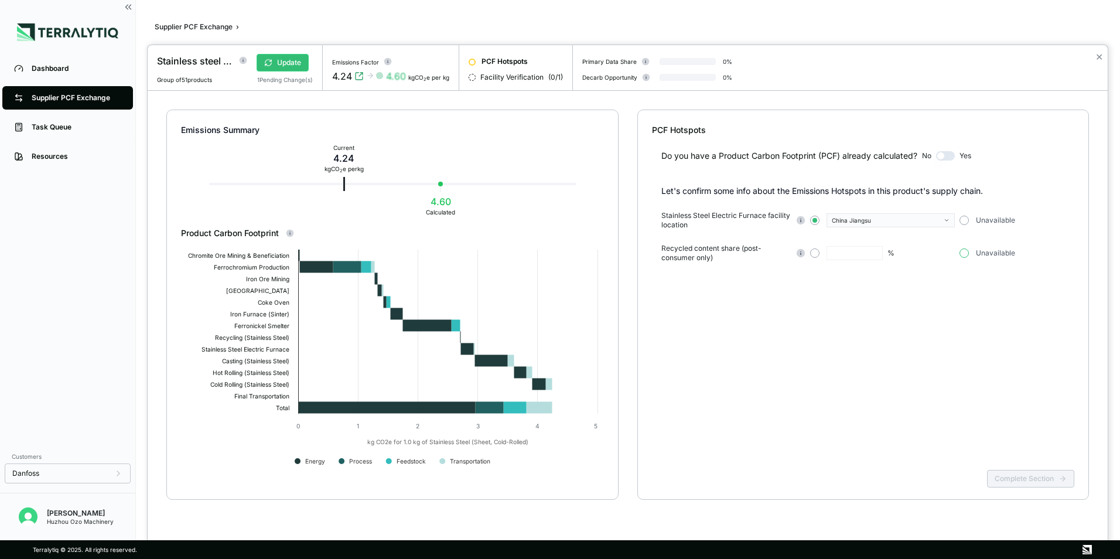
click at [960, 252] on button "button" at bounding box center [964, 252] width 9 height 9
click at [1034, 476] on button "Complete Section" at bounding box center [1030, 479] width 87 height 18
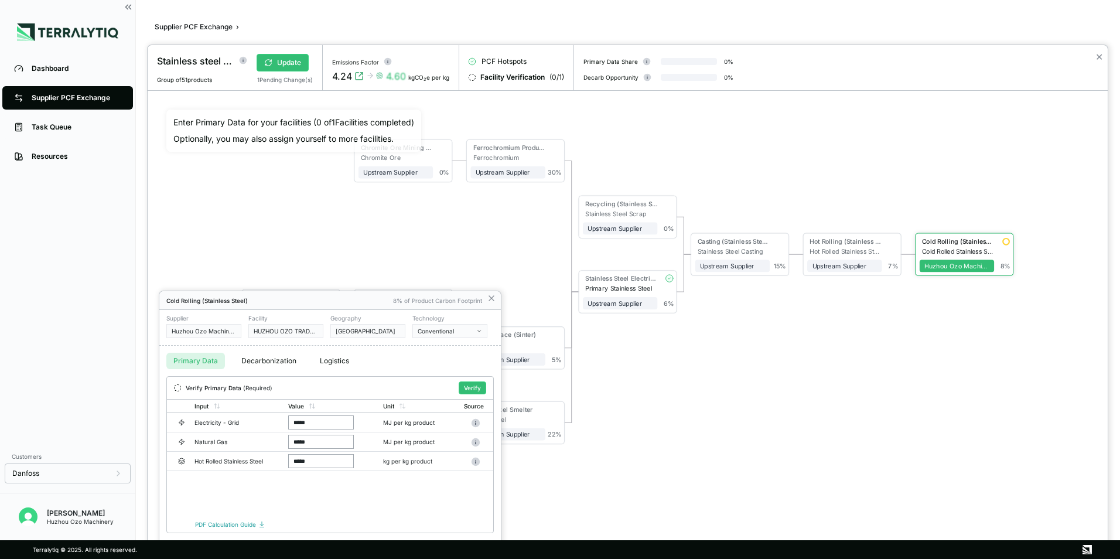
click at [65, 98] on div at bounding box center [560, 279] width 1120 height 559
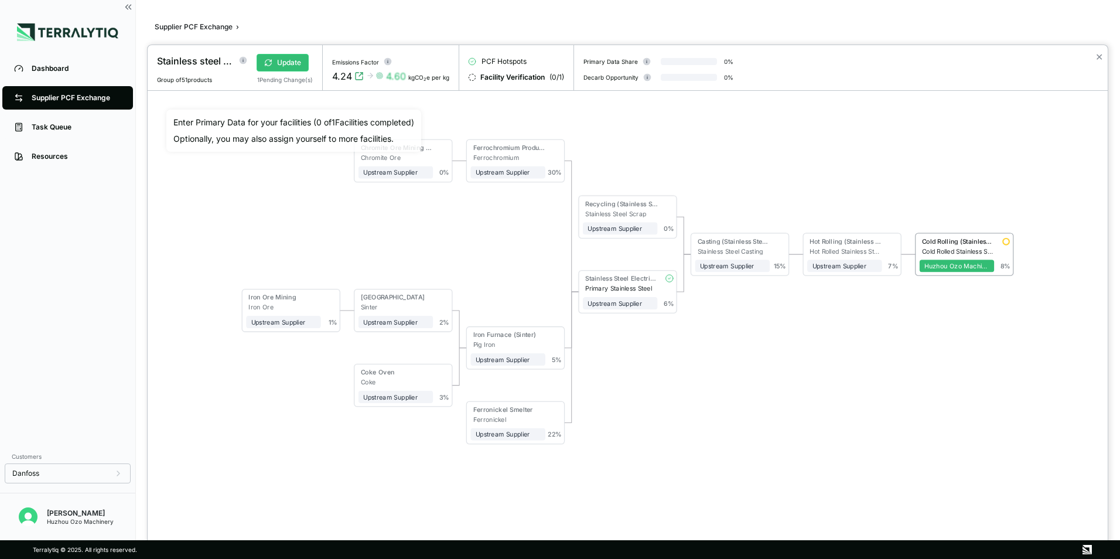
click at [84, 99] on div at bounding box center [560, 279] width 1120 height 559
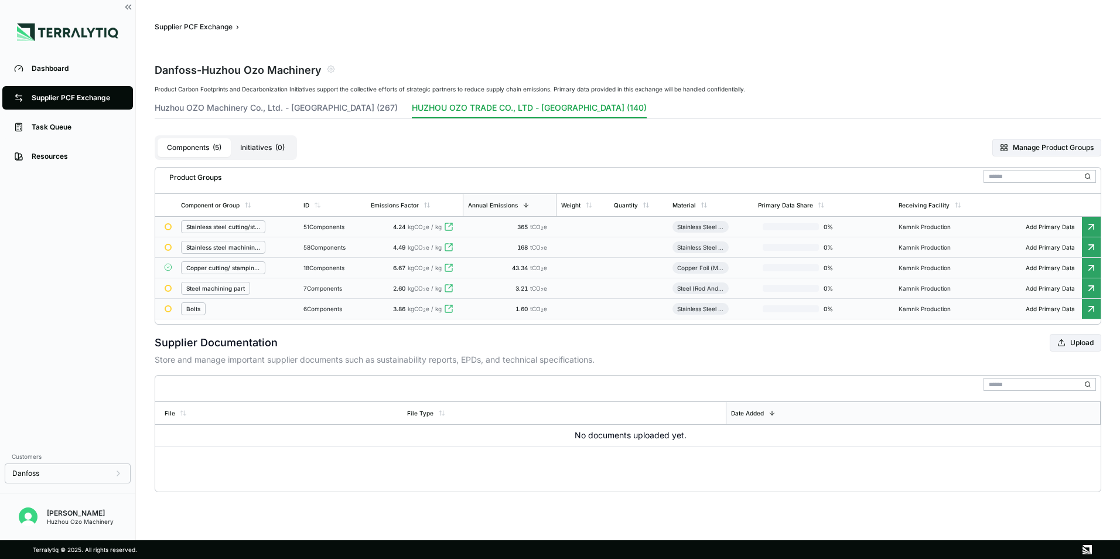
click at [1090, 249] on icon at bounding box center [1091, 246] width 5 height 5
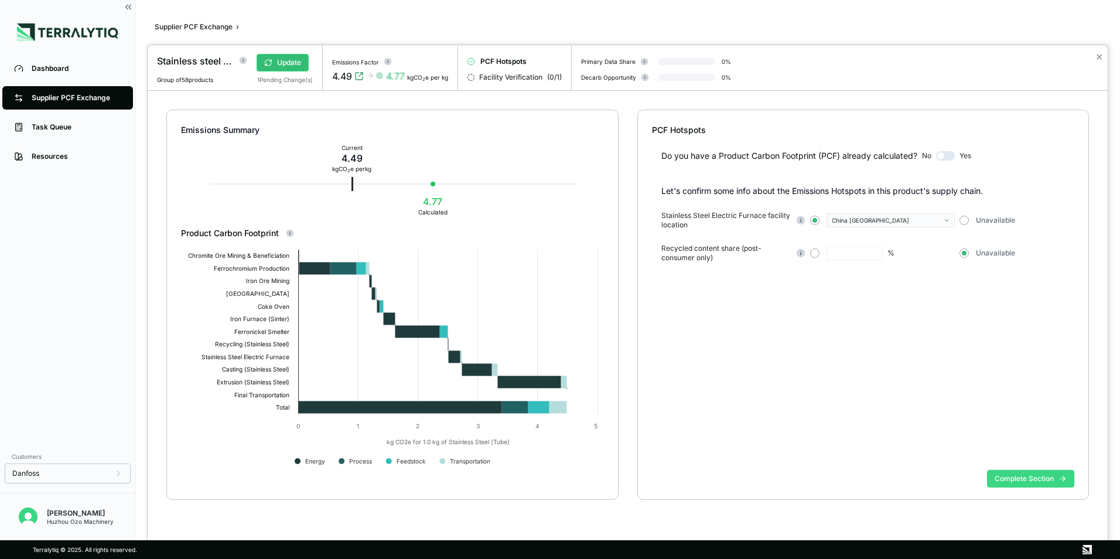
click at [1038, 478] on button "Complete Section" at bounding box center [1030, 479] width 87 height 18
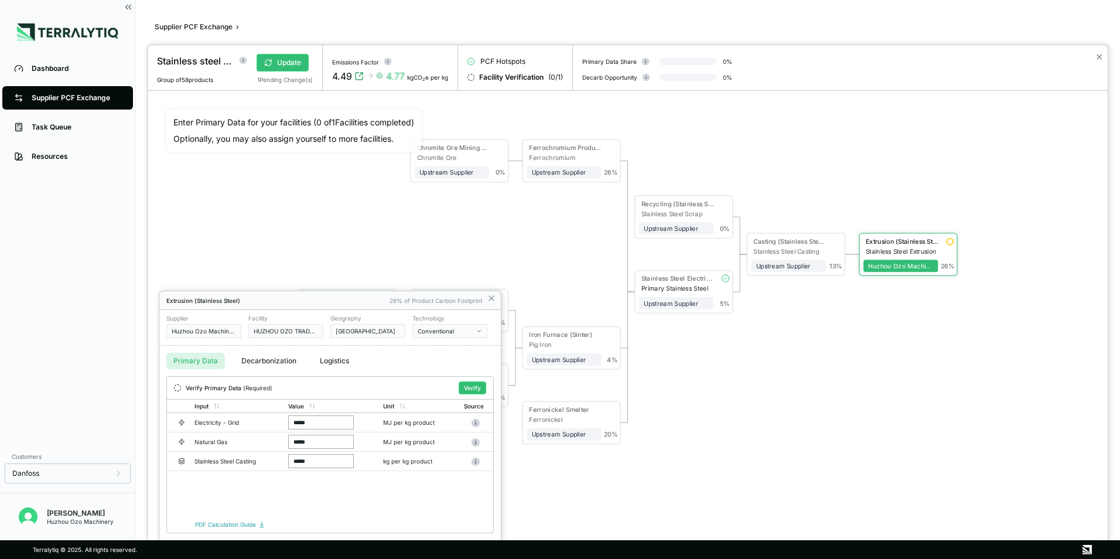
click at [56, 101] on div at bounding box center [560, 279] width 1120 height 559
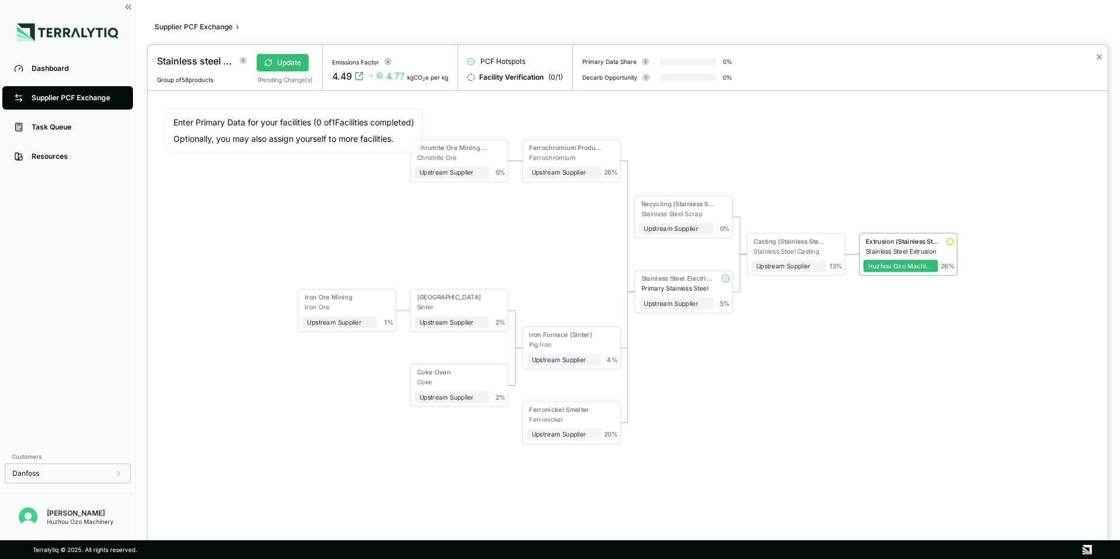
click at [69, 99] on div at bounding box center [560, 279] width 1120 height 559
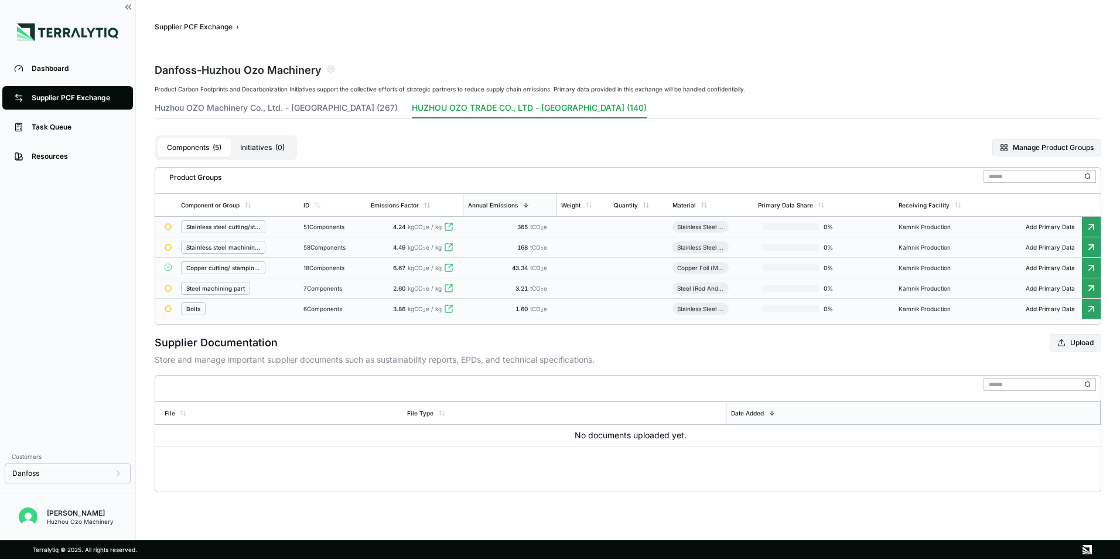
click at [1090, 290] on icon at bounding box center [1092, 288] width 12 height 12
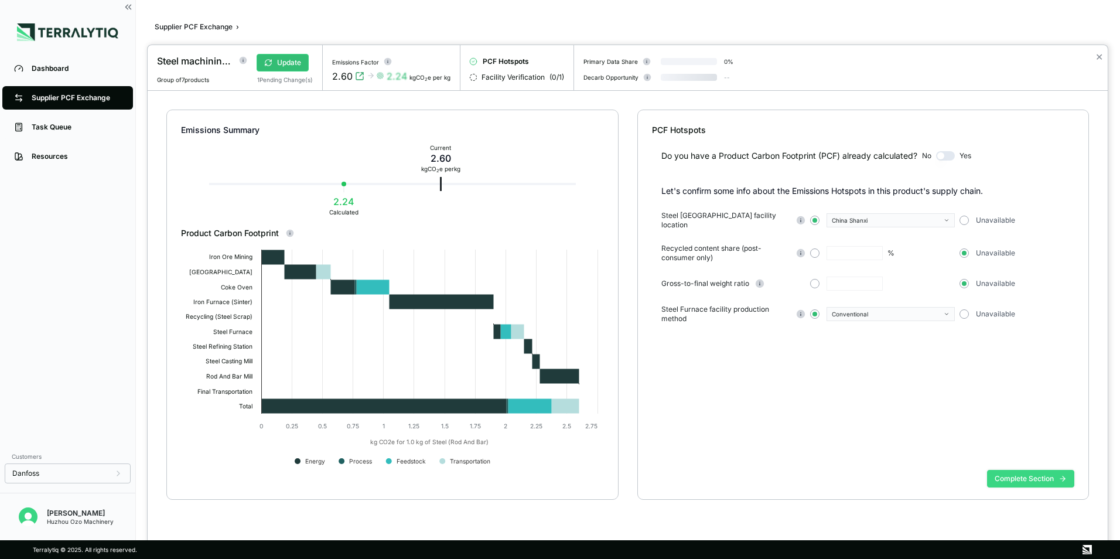
click at [1027, 482] on button "Complete Section" at bounding box center [1030, 479] width 87 height 18
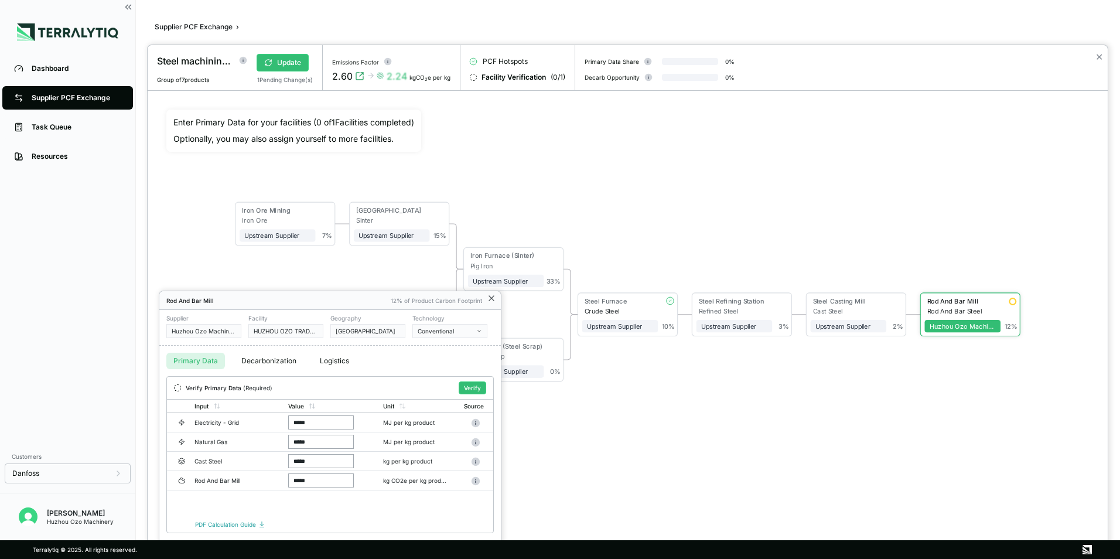
click at [490, 296] on icon at bounding box center [491, 298] width 5 height 5
